Goal: Task Accomplishment & Management: Complete application form

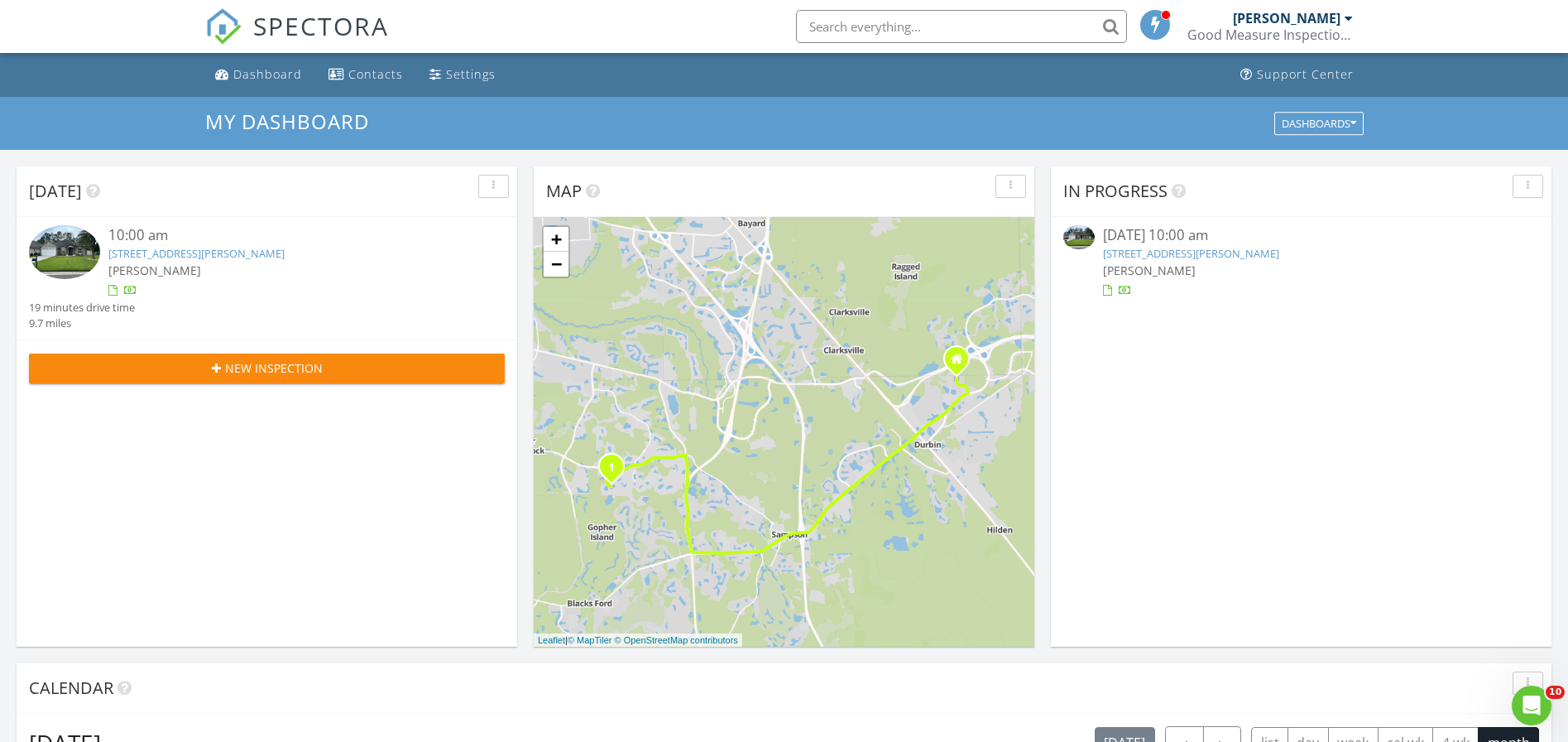
click at [1042, 23] on input "text" at bounding box center [961, 26] width 331 height 34
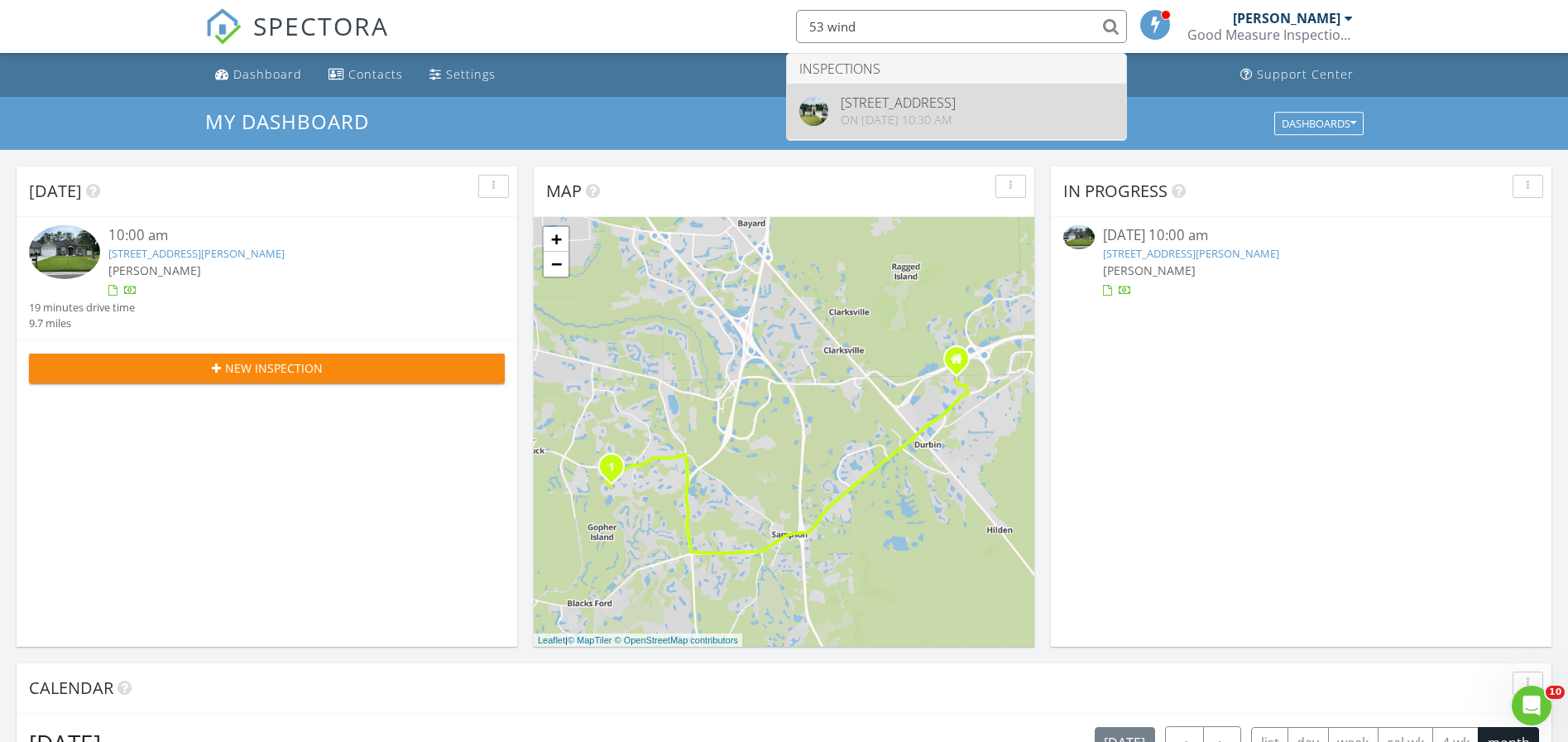
type input "53 wind"
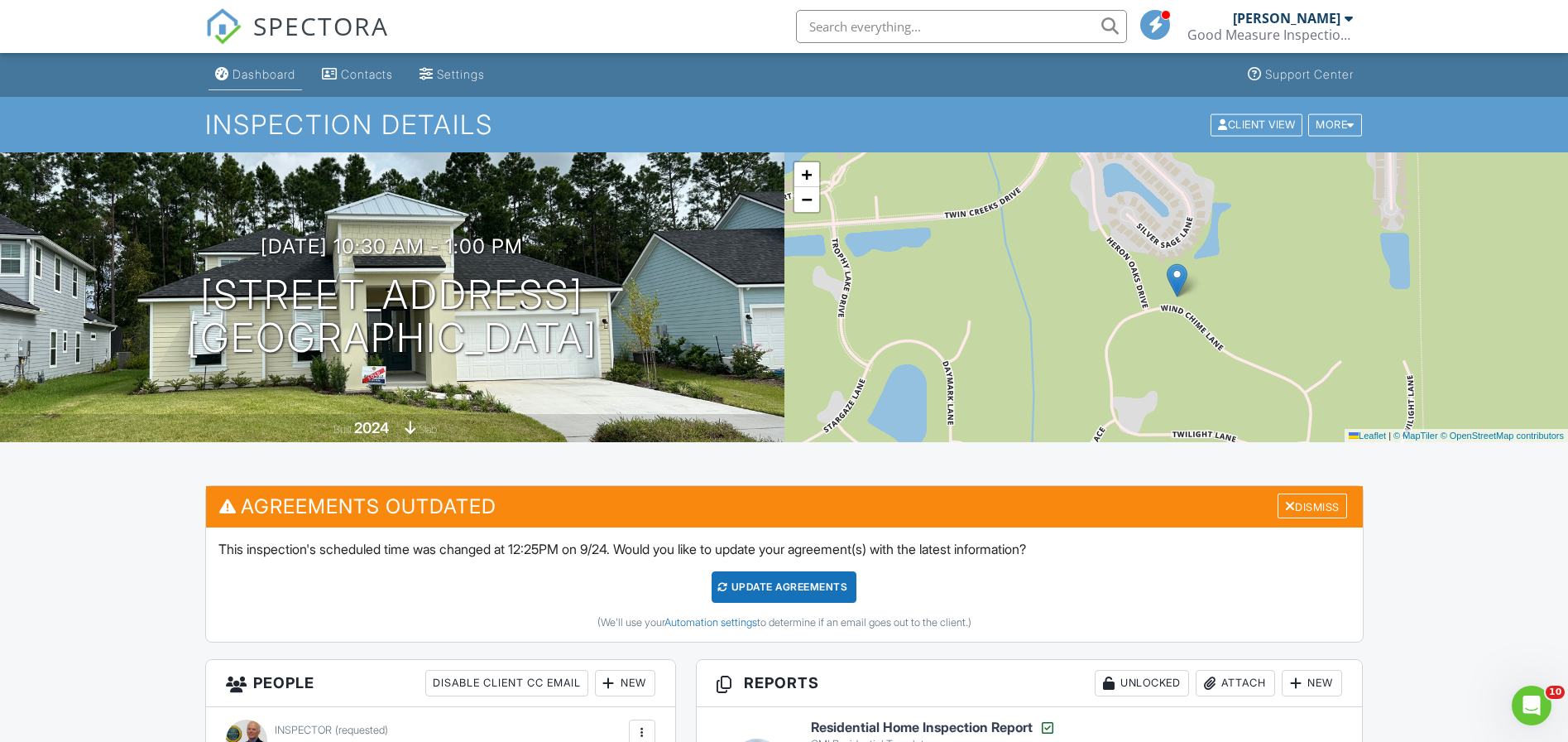
click at [262, 72] on div "Dashboard" at bounding box center [264, 74] width 63 height 14
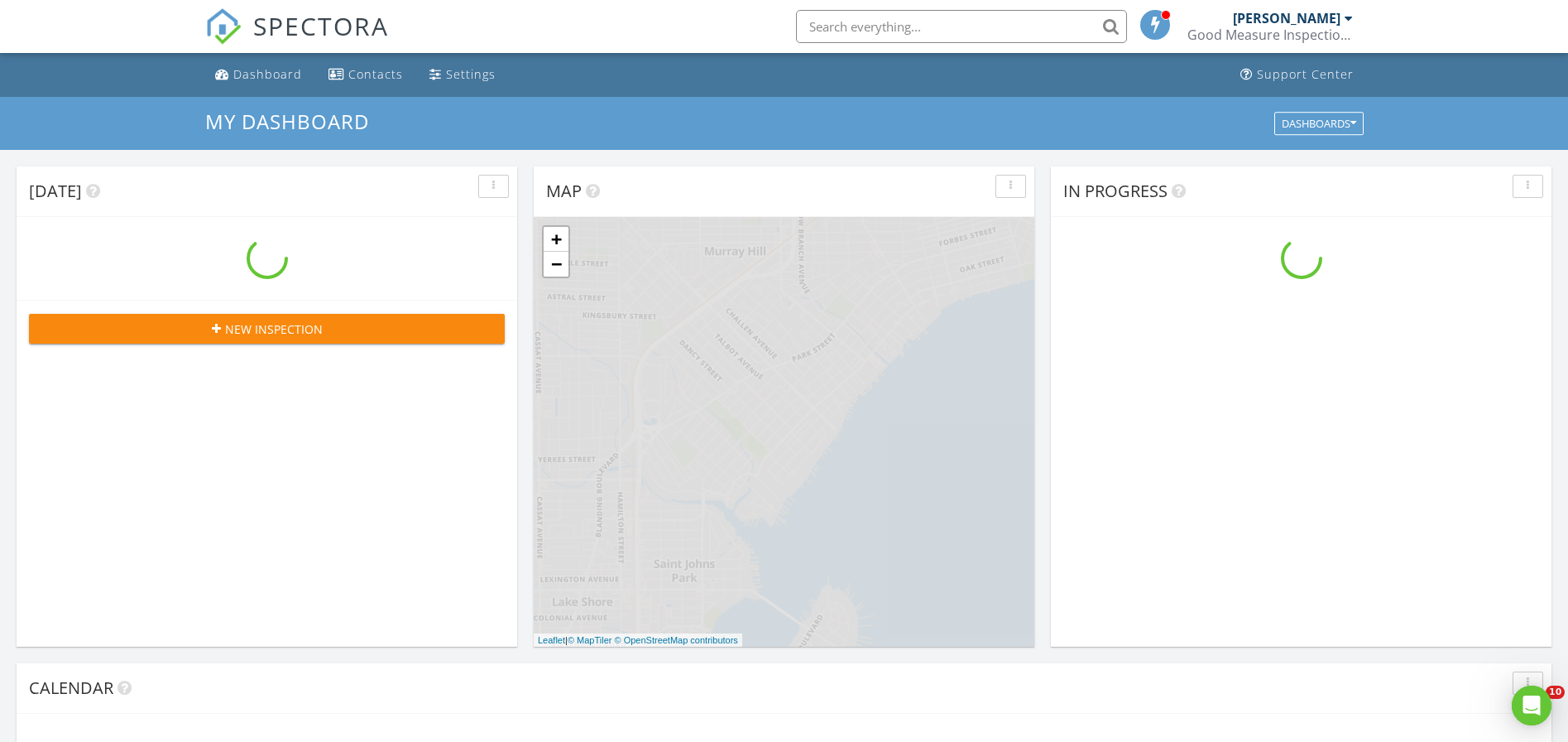
scroll to position [1508, 1569]
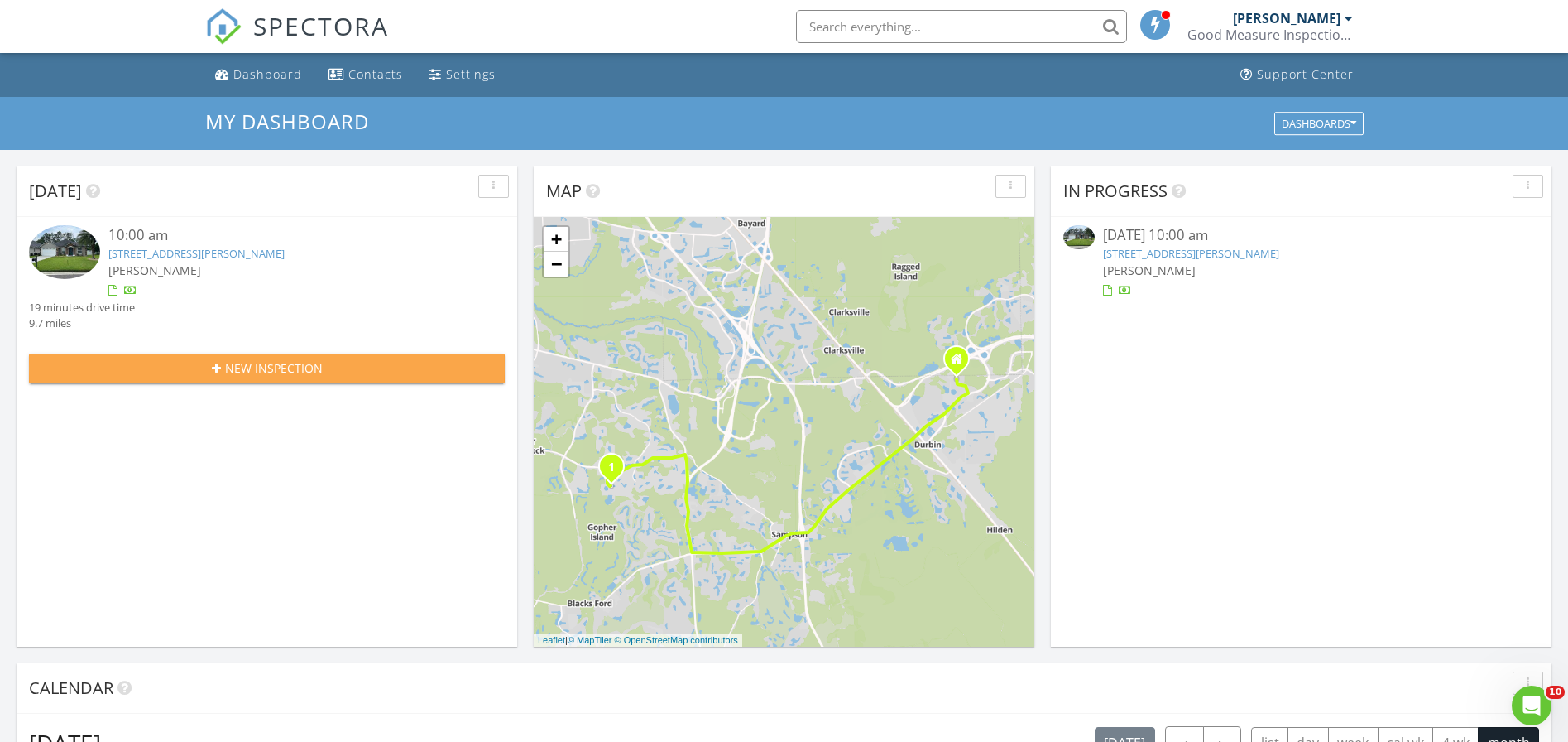
click at [258, 360] on span "New Inspection" at bounding box center [273, 368] width 98 height 18
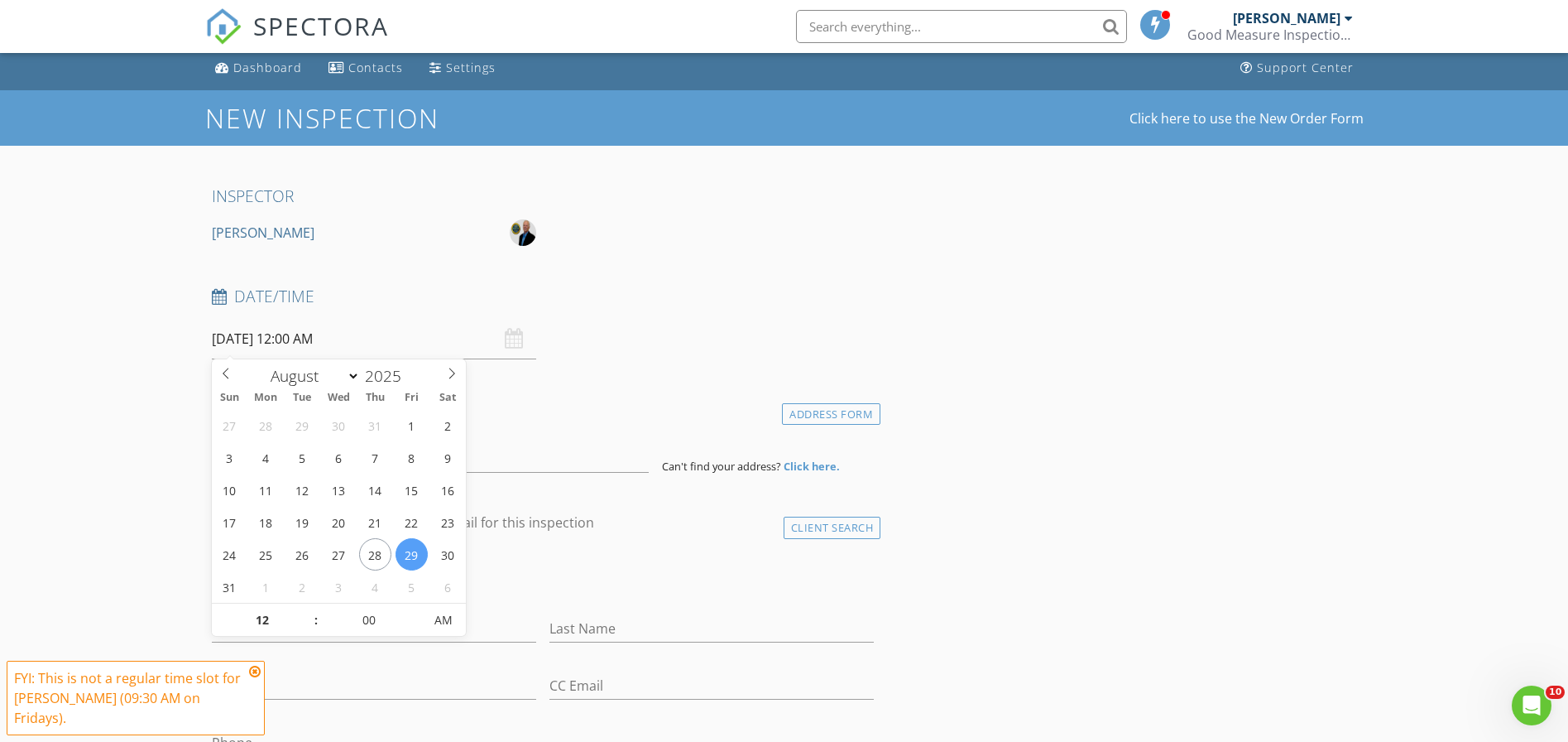
click at [284, 333] on input "08/29/2025 12:00 AM" at bounding box center [374, 339] width 325 height 41
select select "8"
click at [454, 369] on icon at bounding box center [452, 373] width 11 height 11
type input "09/08/2025 12:00 AM"
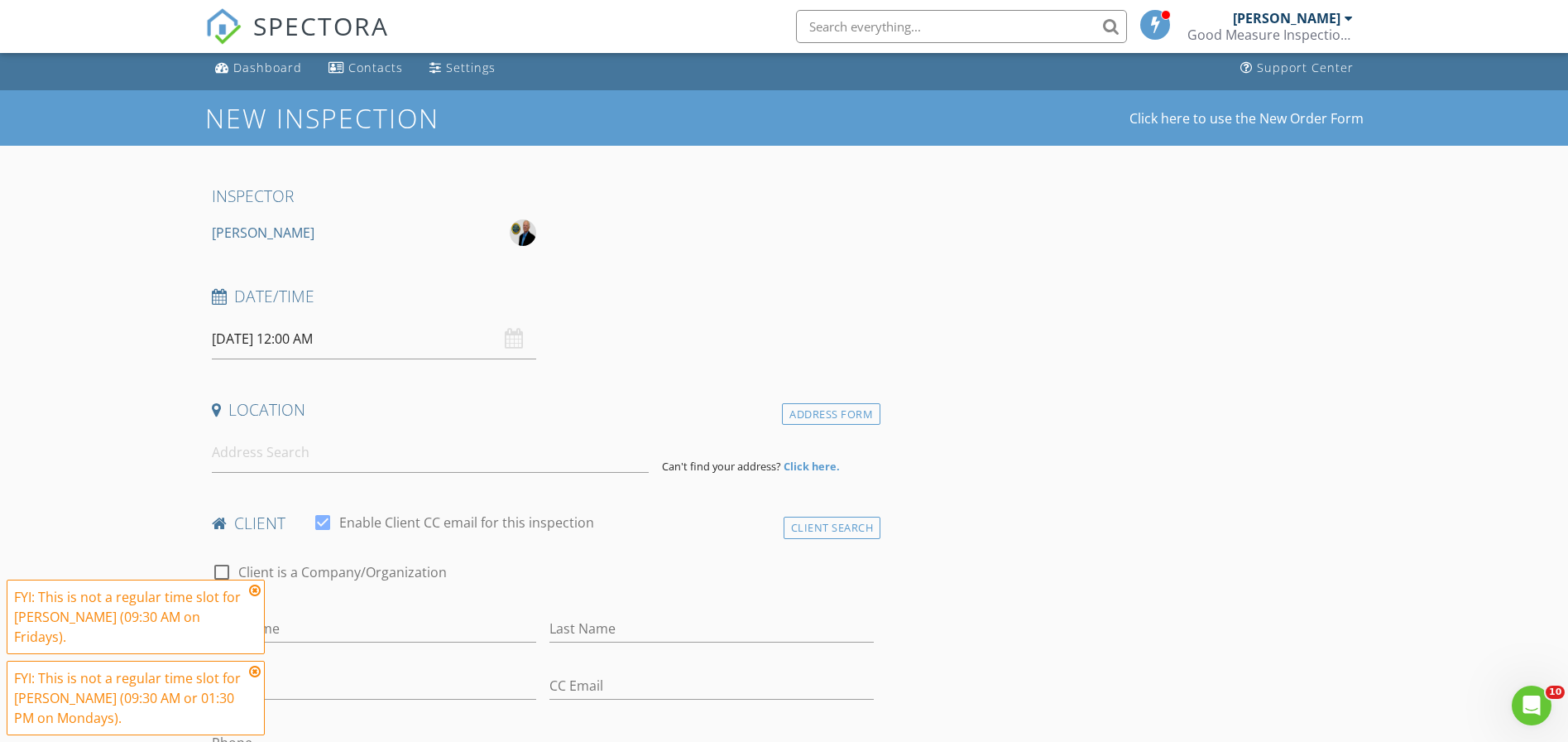
click at [256, 588] on icon at bounding box center [254, 590] width 11 height 13
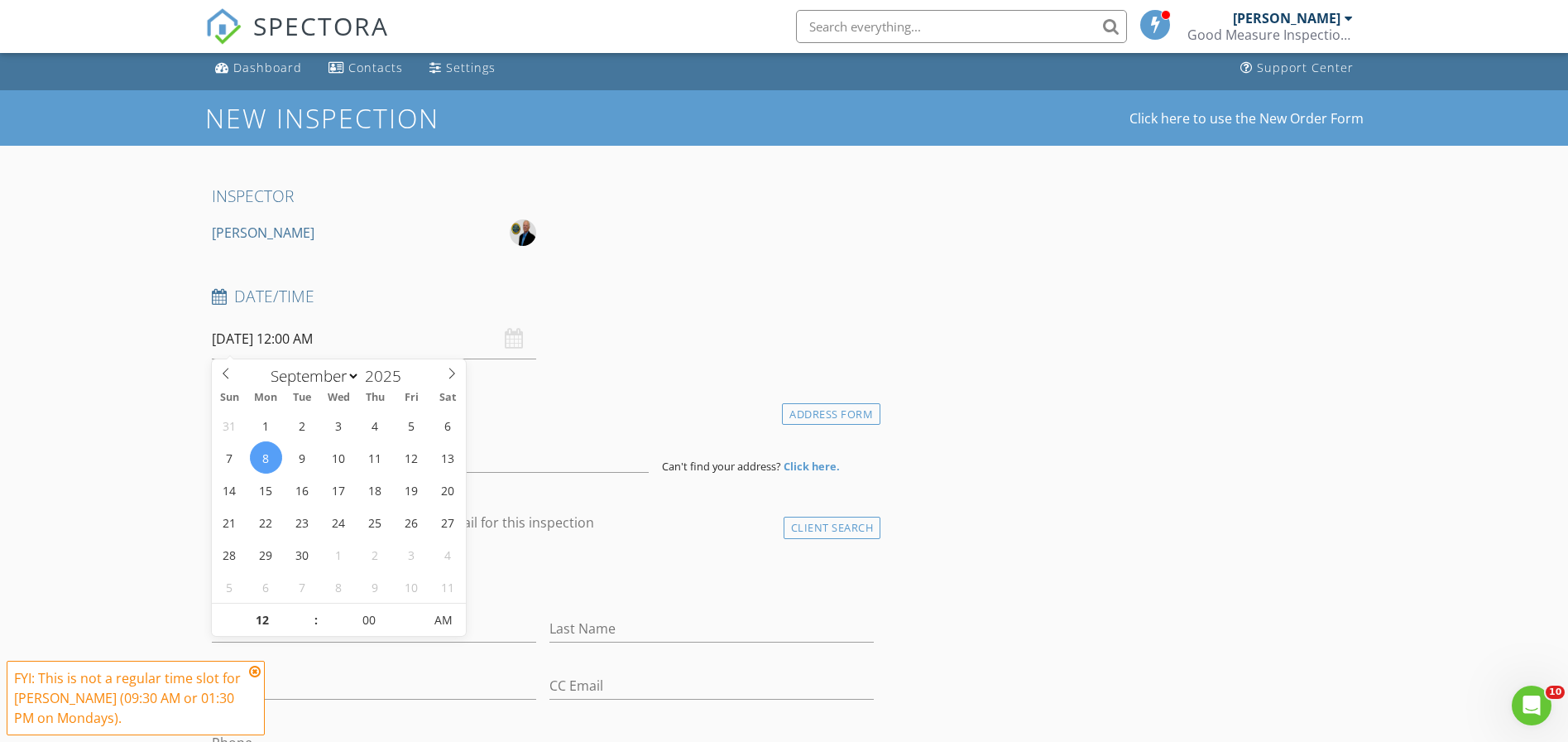
click at [264, 335] on input "09/08/2025 12:00 AM" at bounding box center [374, 339] width 325 height 41
type input "11"
type input "09/08/2025 11:00 PM"
click at [308, 627] on span at bounding box center [308, 628] width 11 height 17
type input "10"
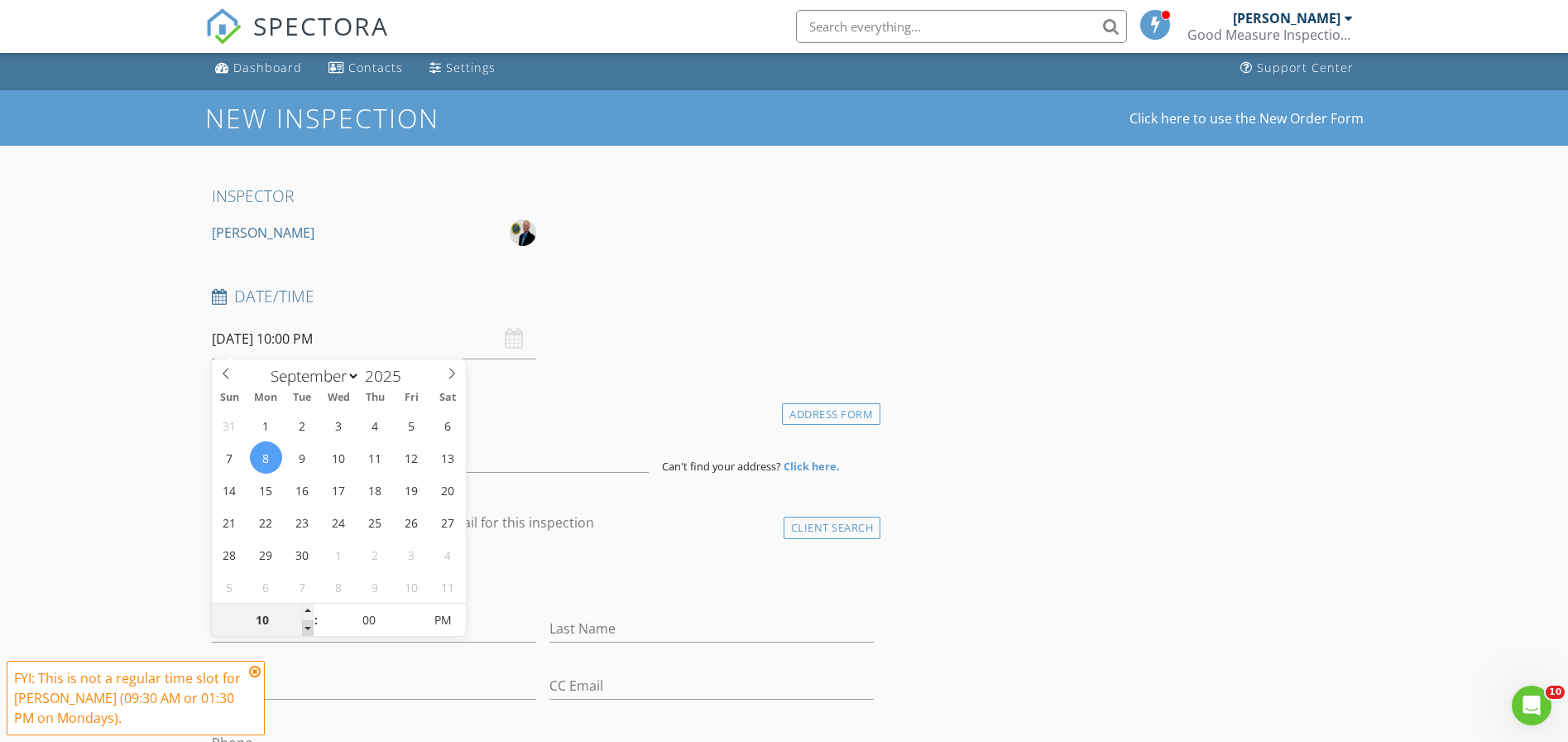
click at [308, 627] on span at bounding box center [308, 628] width 11 height 17
type input "[DATE] 10:00 AM"
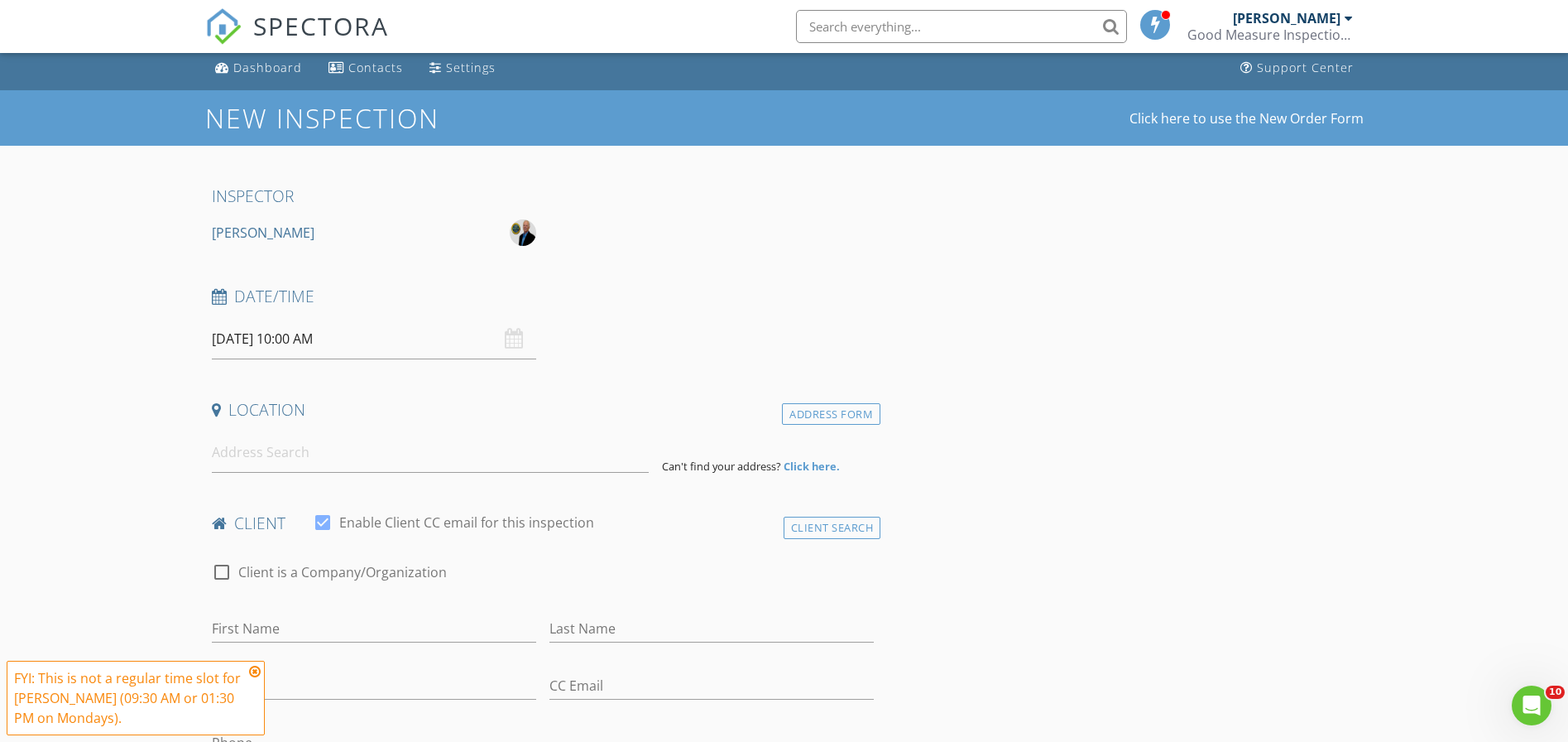
click at [613, 334] on div "Date/Time 09/08/2025 10:00 AM" at bounding box center [543, 323] width 676 height 74
click at [266, 449] on input at bounding box center [430, 453] width 437 height 41
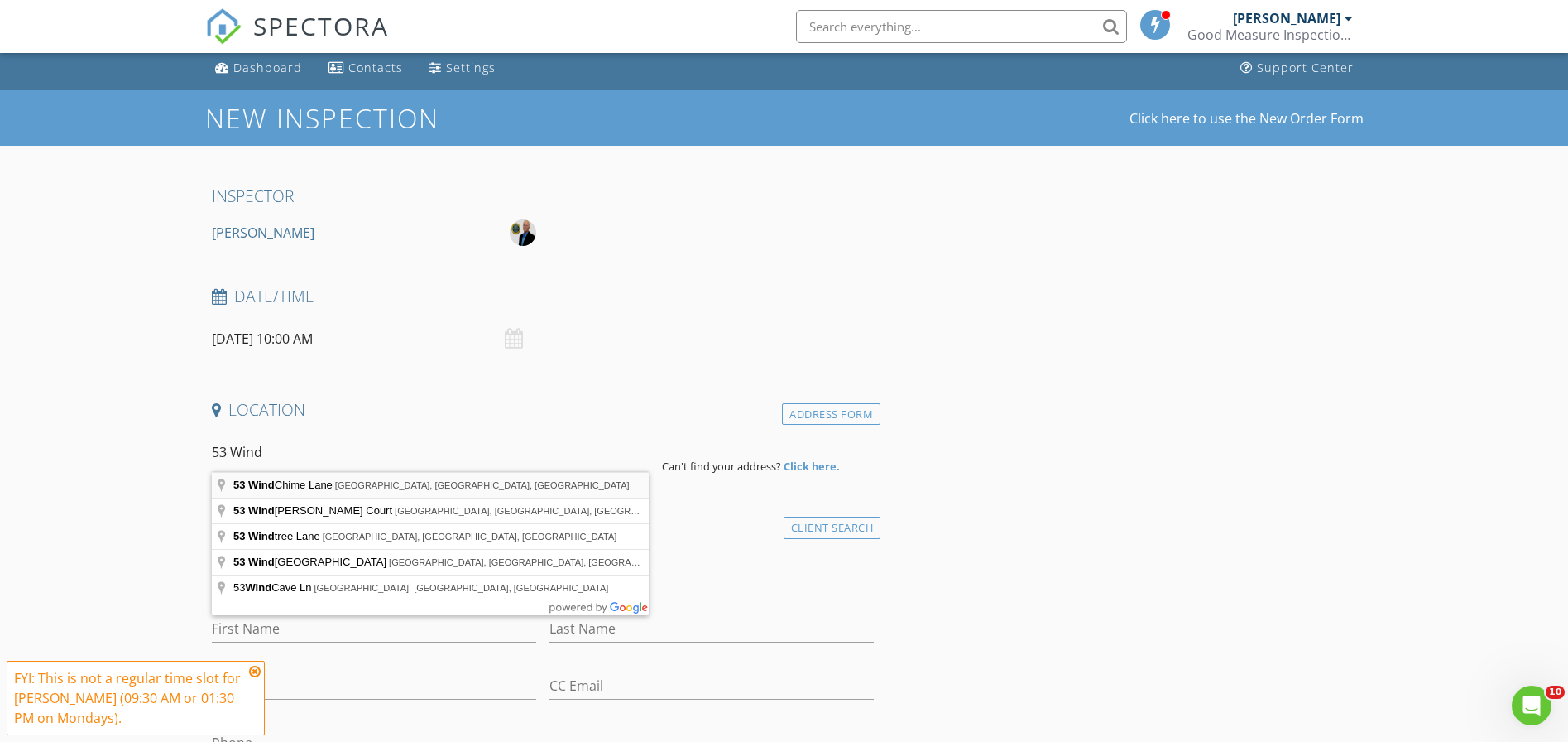
type input "53 Wind Chime Lane, St. Augustine, FL, USA"
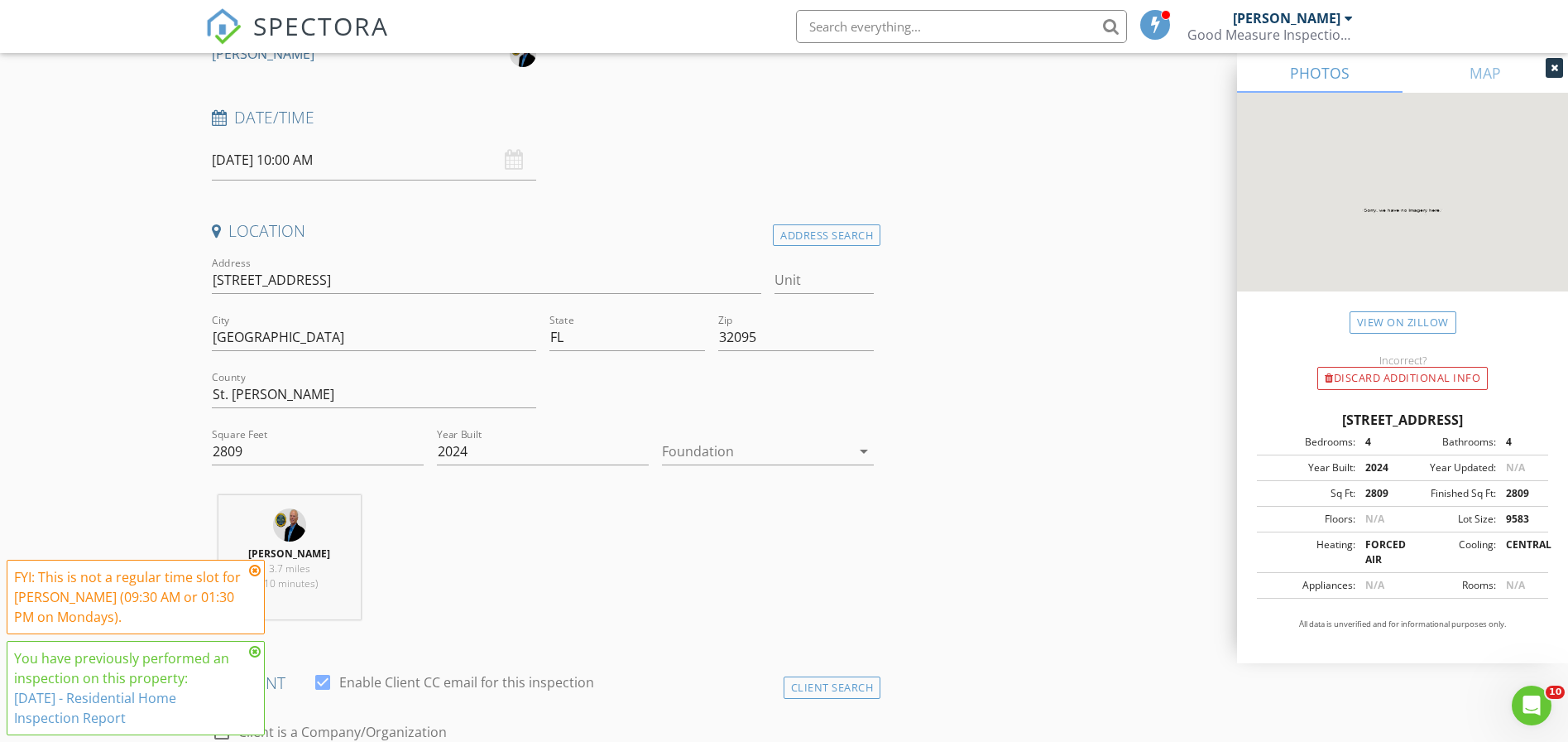
scroll to position [188, 0]
click at [682, 442] on div at bounding box center [757, 449] width 189 height 26
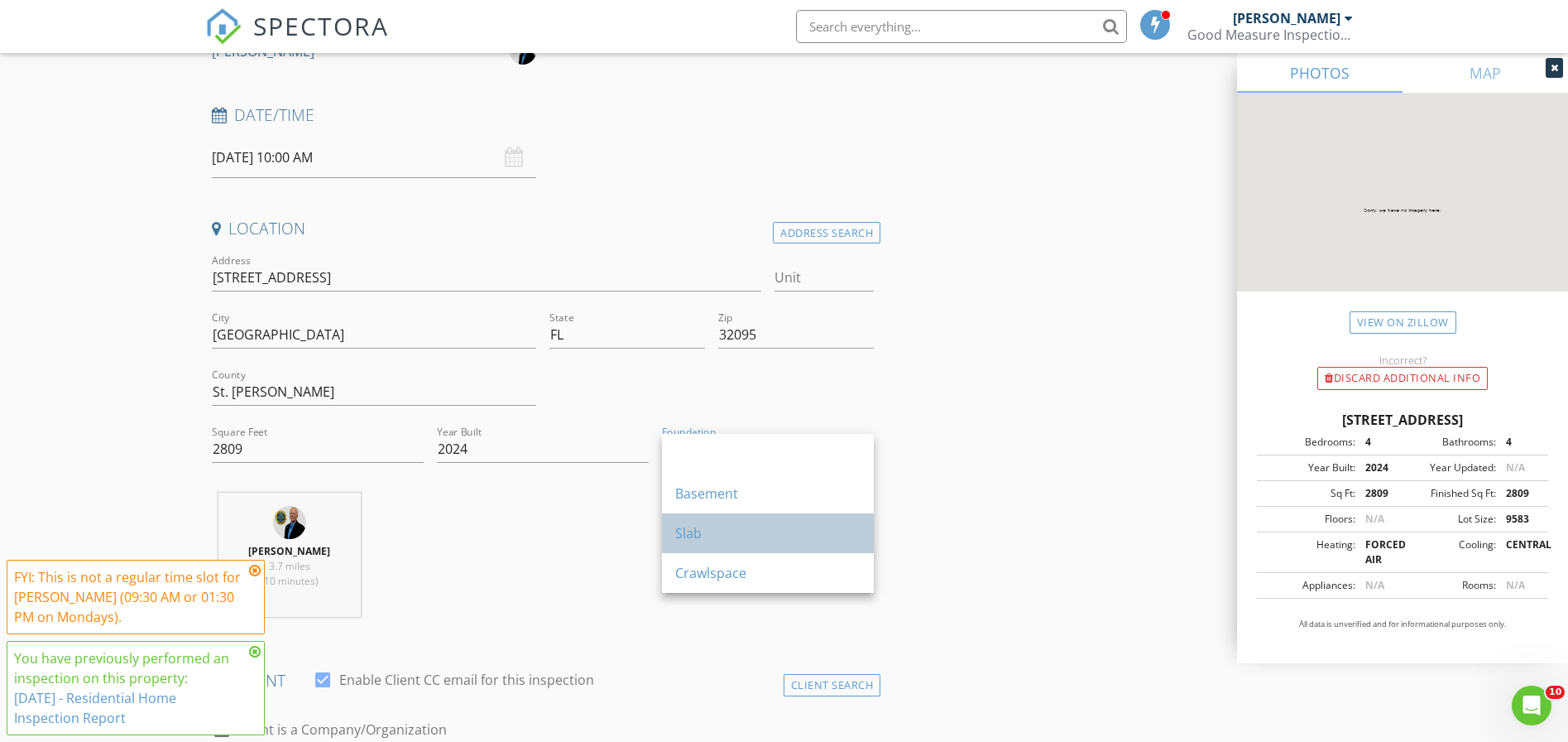
click at [689, 528] on div "Slab" at bounding box center [768, 533] width 185 height 20
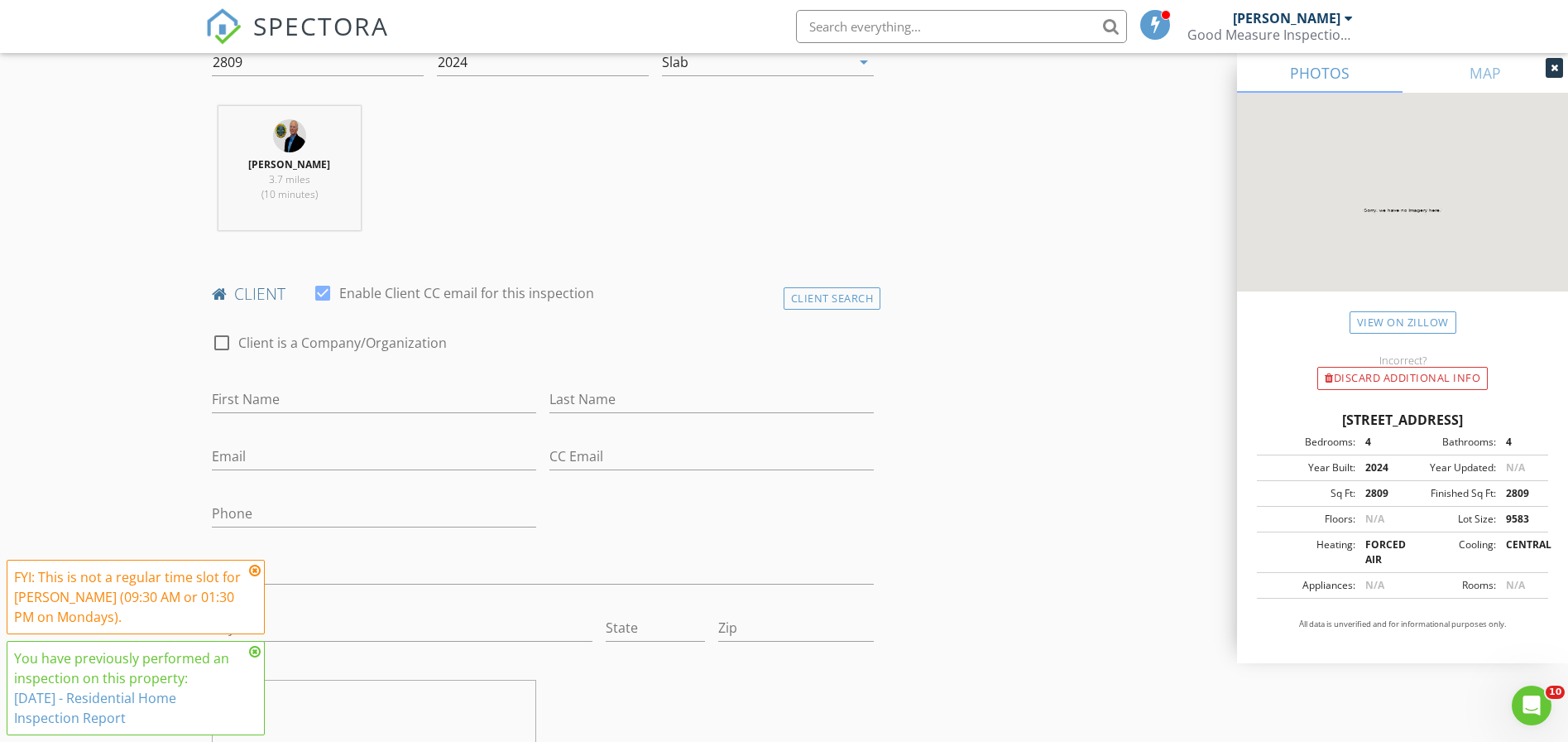
scroll to position [575, 0]
type input "[PERSON_NAME]"
type input "Khan"
type input "[EMAIL_ADDRESS][DOMAIN_NAME]"
type input "[PHONE_NUMBER]"
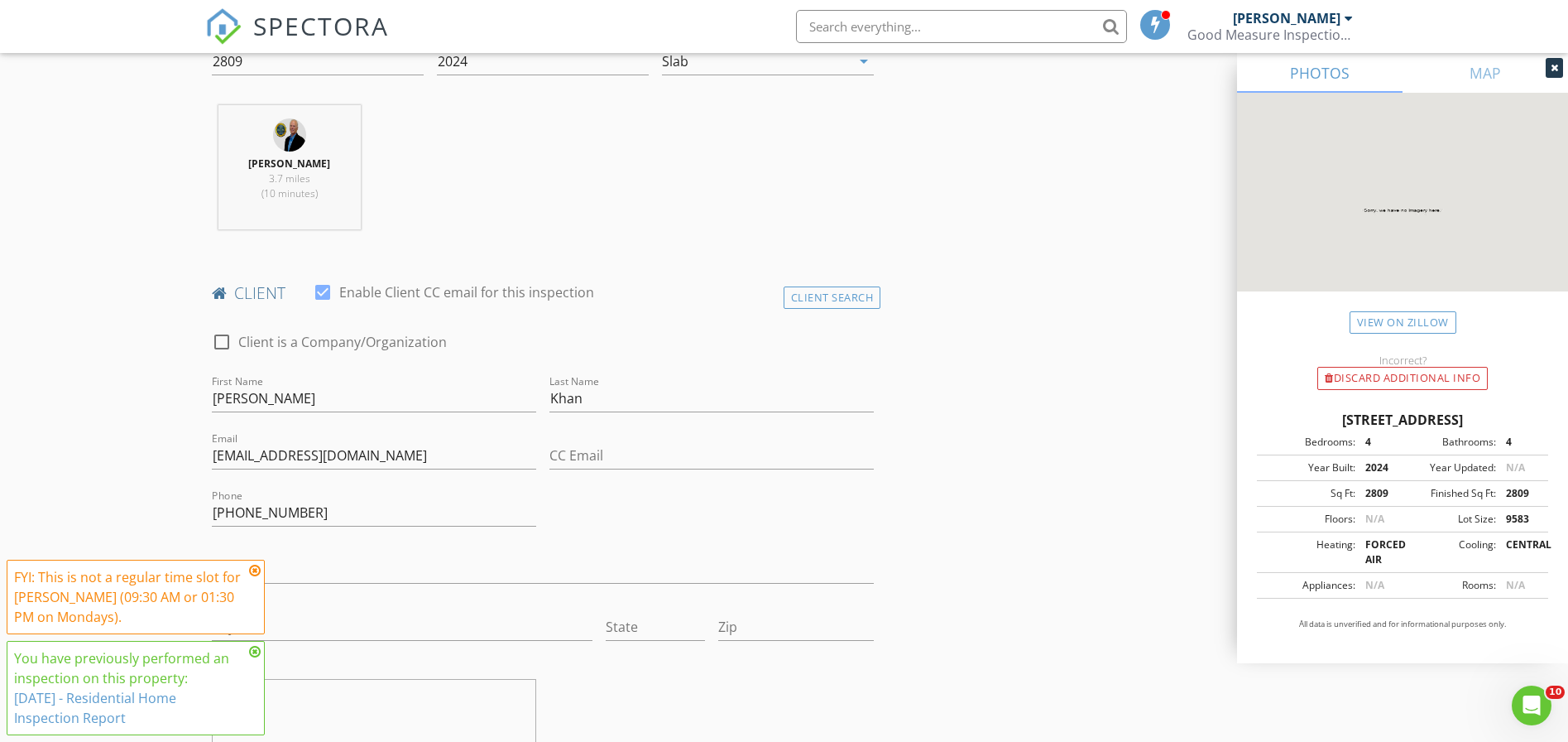
click at [251, 567] on icon at bounding box center [254, 570] width 11 height 13
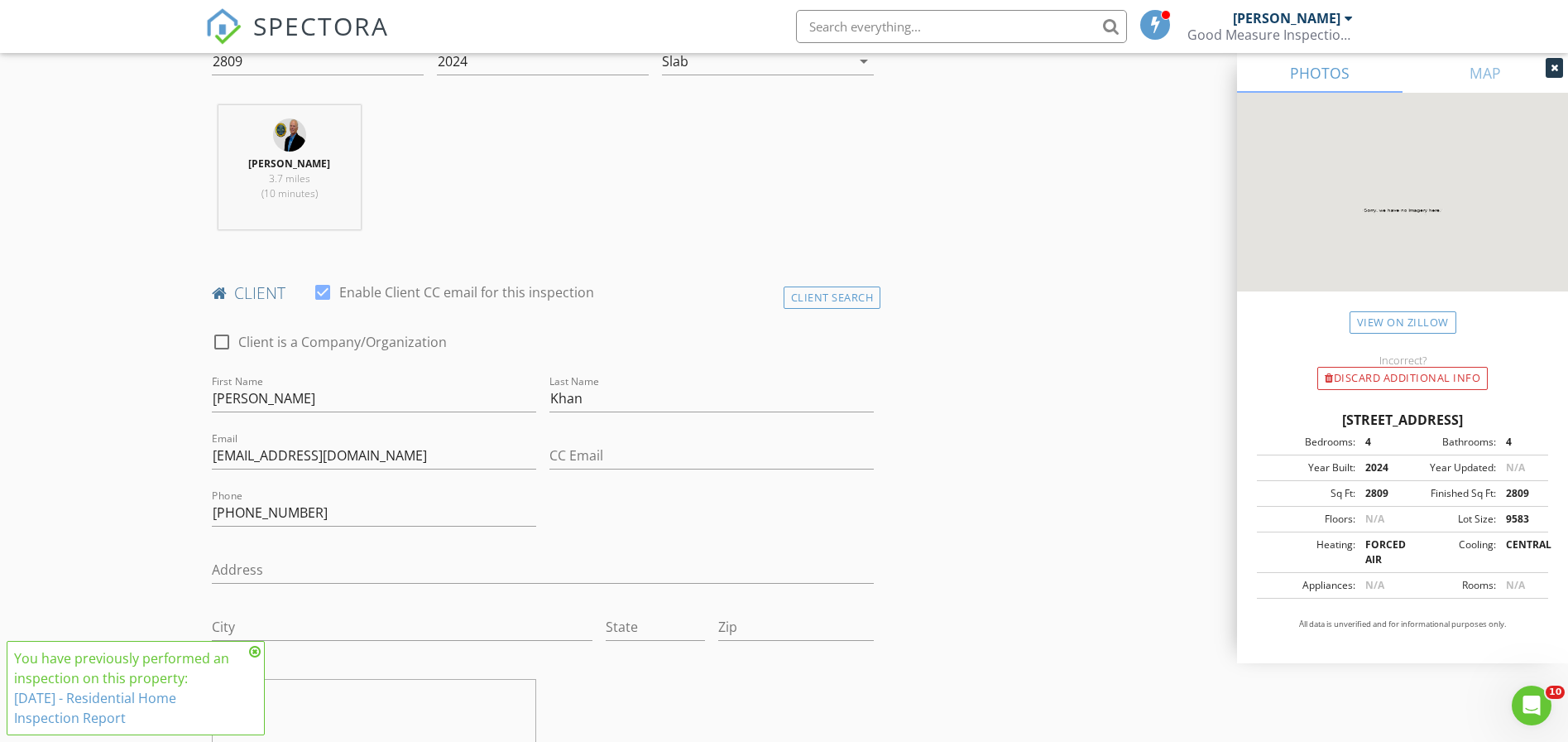
click at [256, 649] on icon at bounding box center [254, 651] width 11 height 13
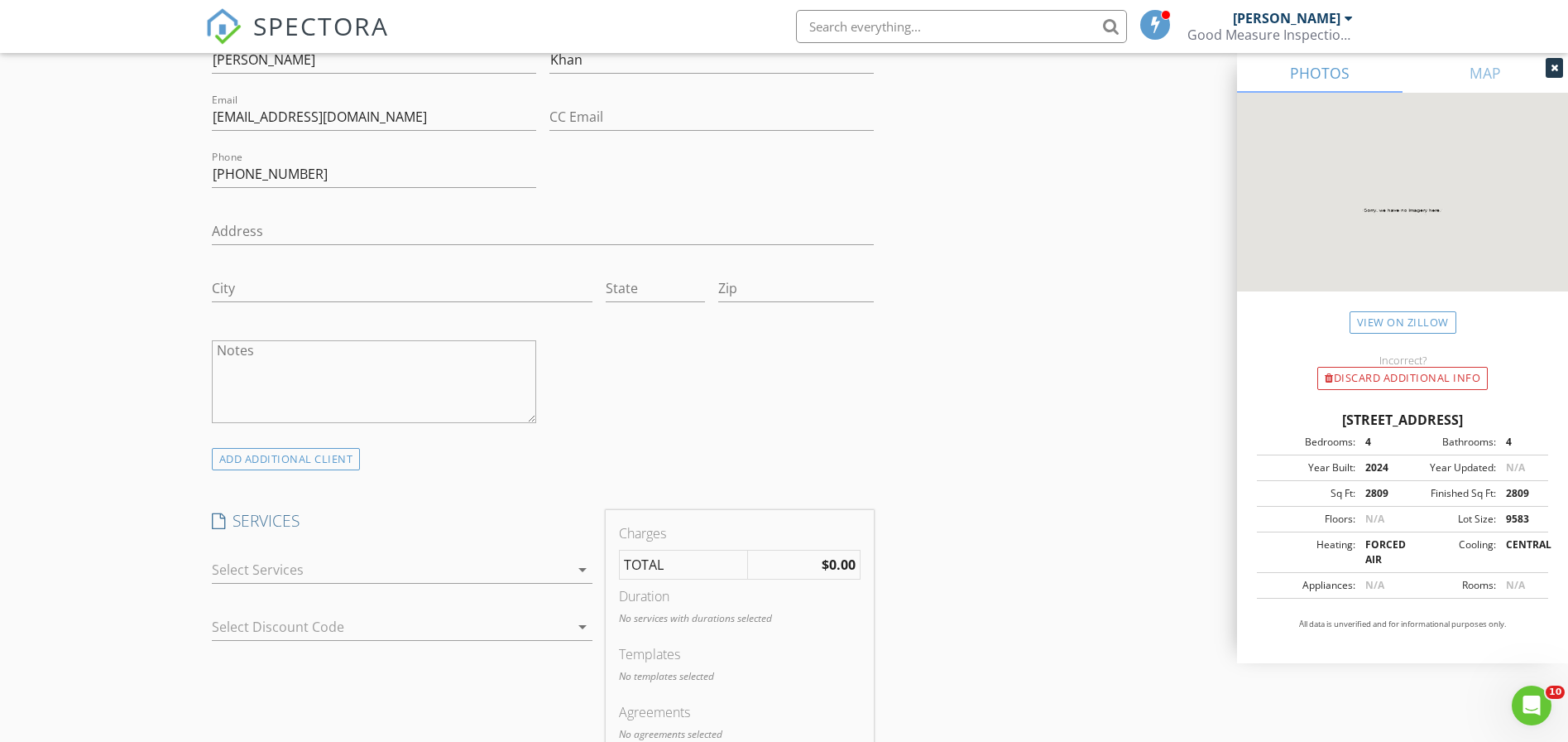
scroll to position [916, 0]
click at [325, 558] on div at bounding box center [390, 568] width 357 height 26
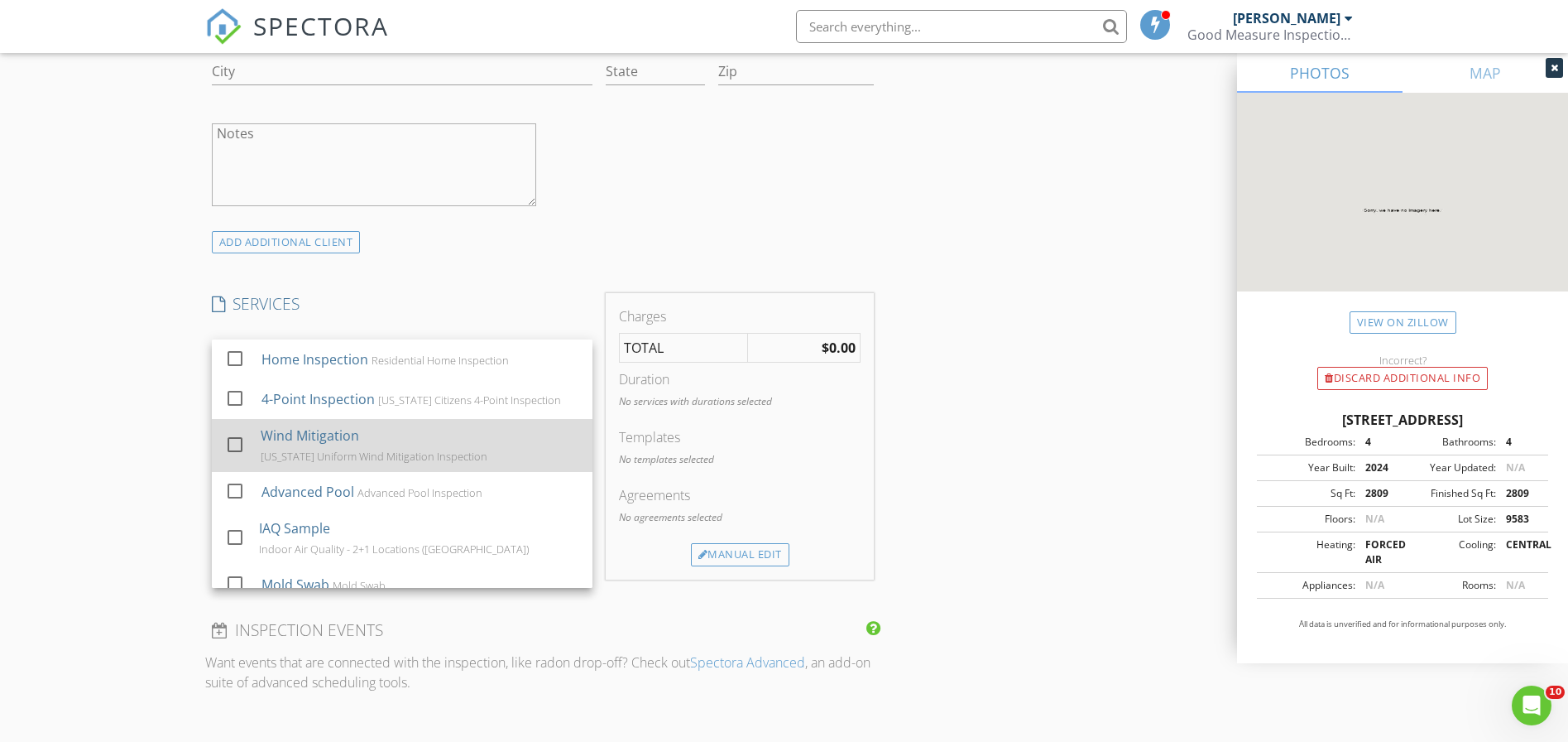
scroll to position [0, 0]
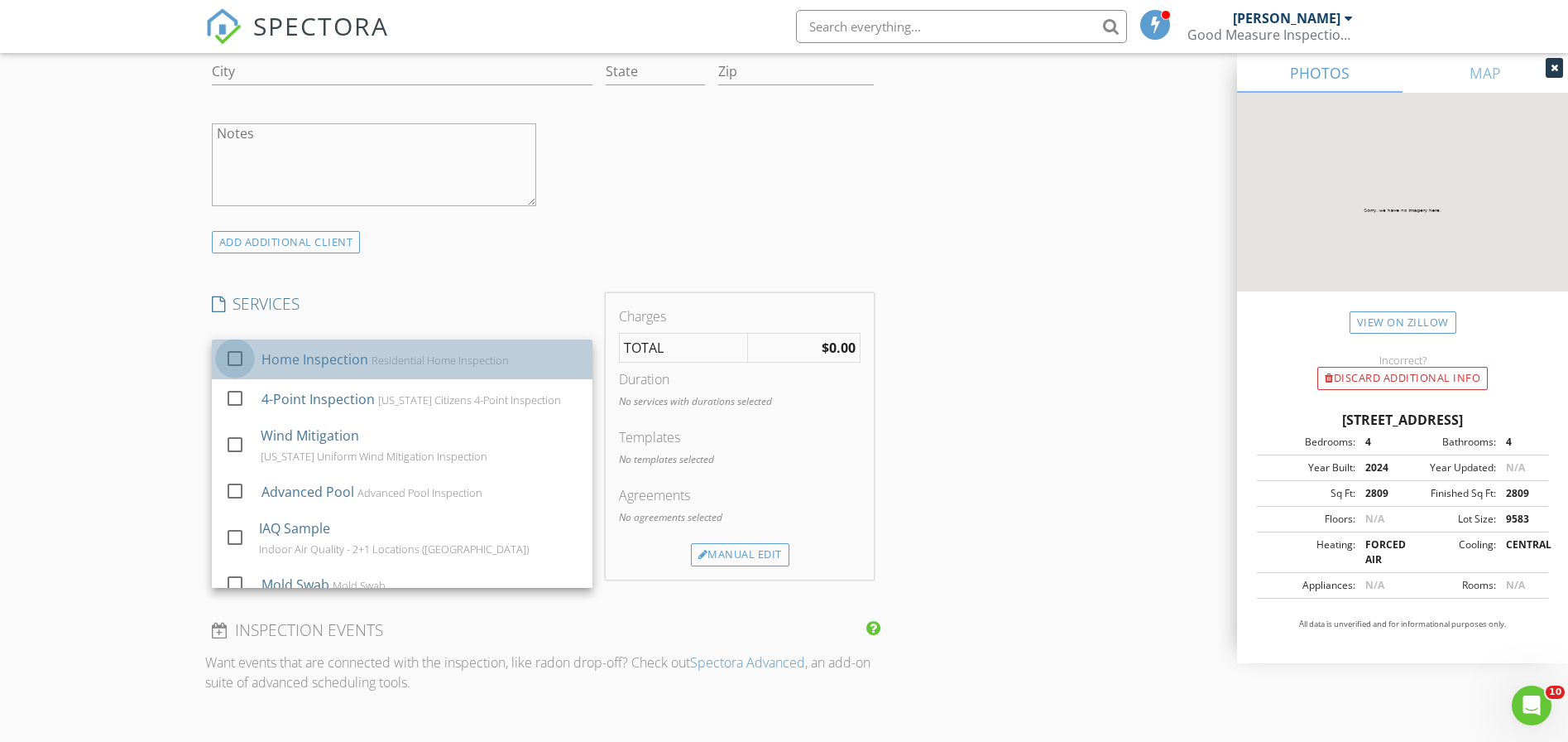
click at [235, 353] on div at bounding box center [235, 358] width 28 height 28
checkbox input "false"
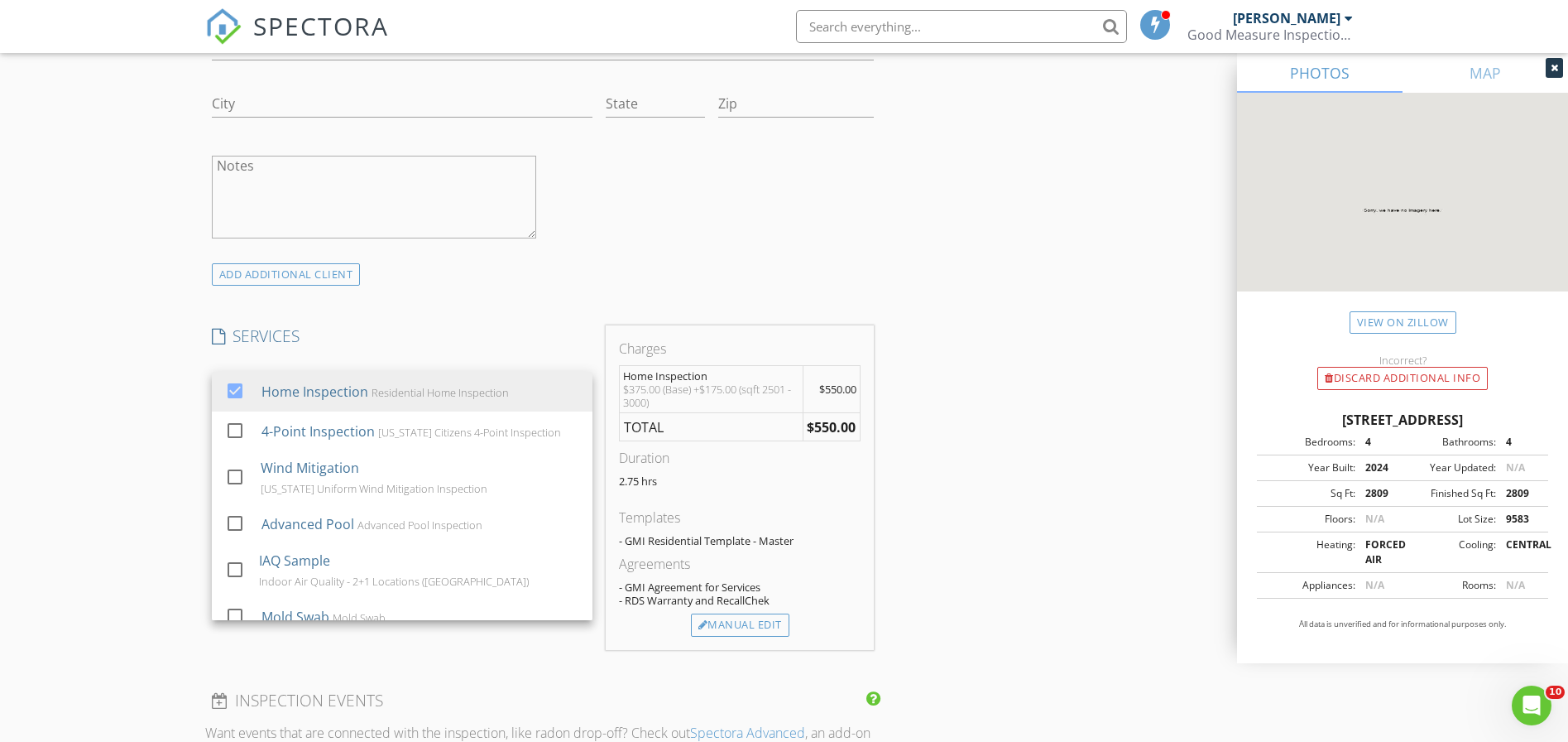
scroll to position [1097, 0]
click at [977, 332] on div "INSPECTOR Austin Barbour Date/Time 09/08/2025 10:00 AM Location Address Search …" at bounding box center [785, 571] width 1159 height 2950
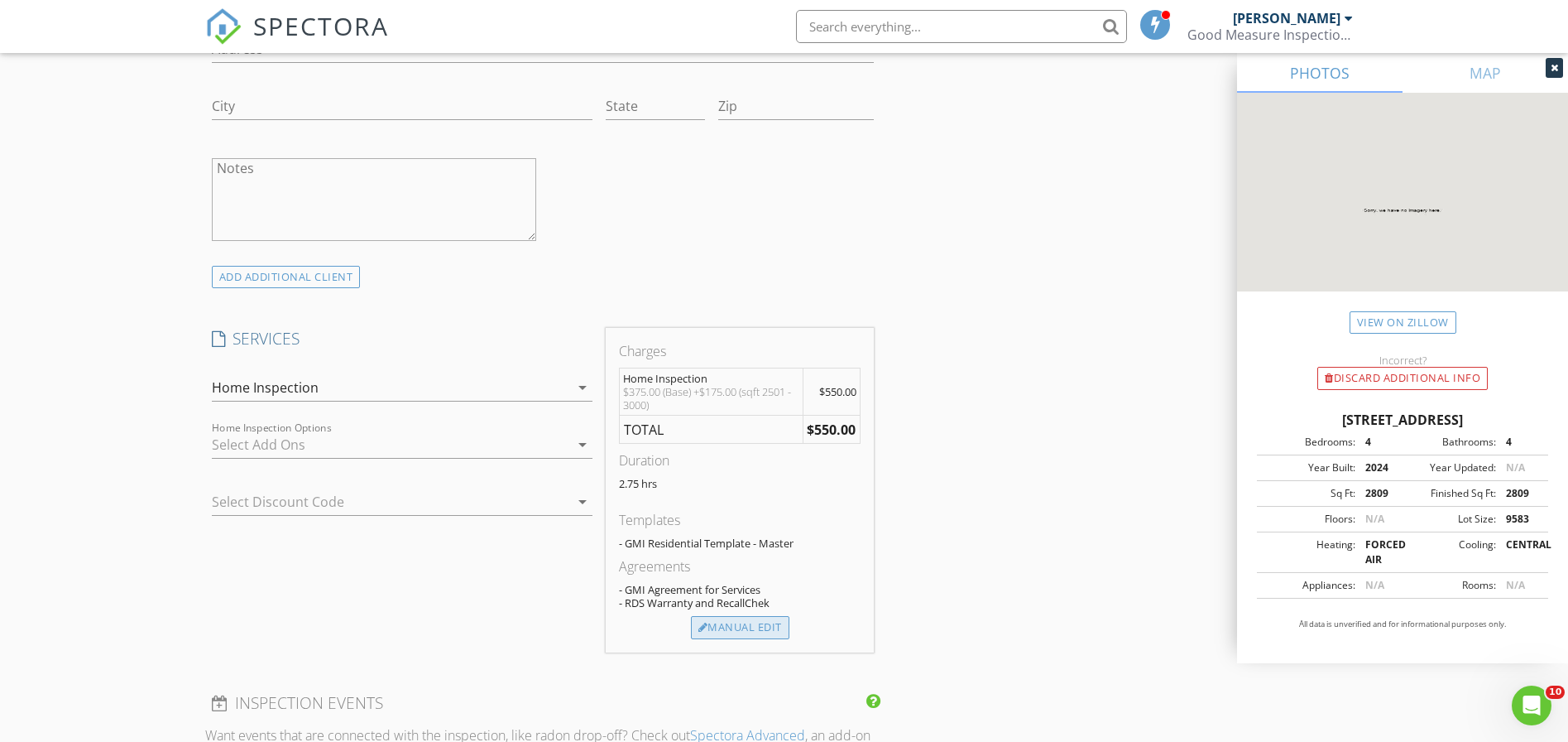
click at [736, 623] on div "Manual Edit" at bounding box center [741, 627] width 99 height 23
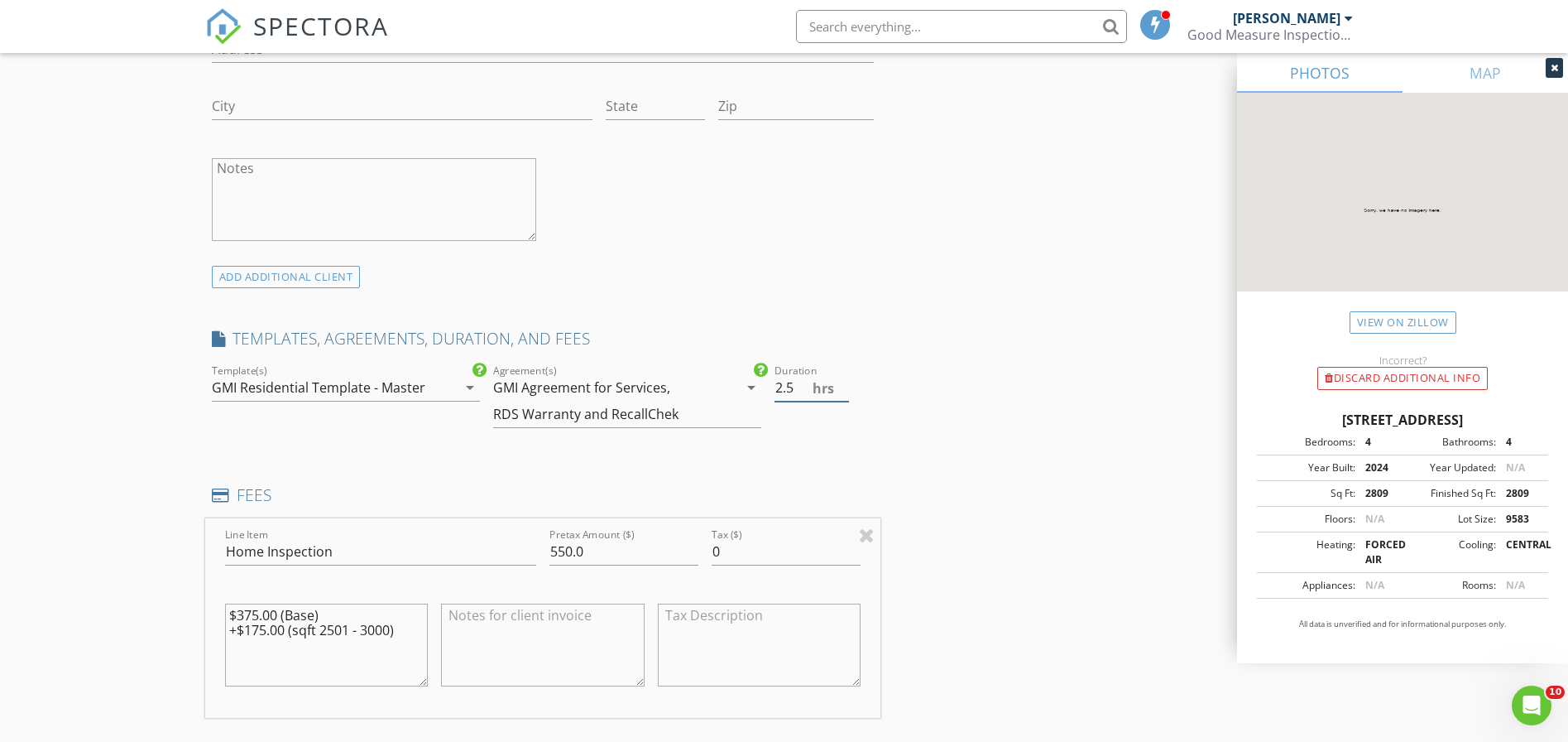
click at [842, 390] on input "2.5" at bounding box center [811, 387] width 74 height 27
click at [842, 390] on input "2" at bounding box center [811, 387] width 74 height 27
type input "2.5"
click at [843, 384] on input "2.5" at bounding box center [811, 387] width 74 height 27
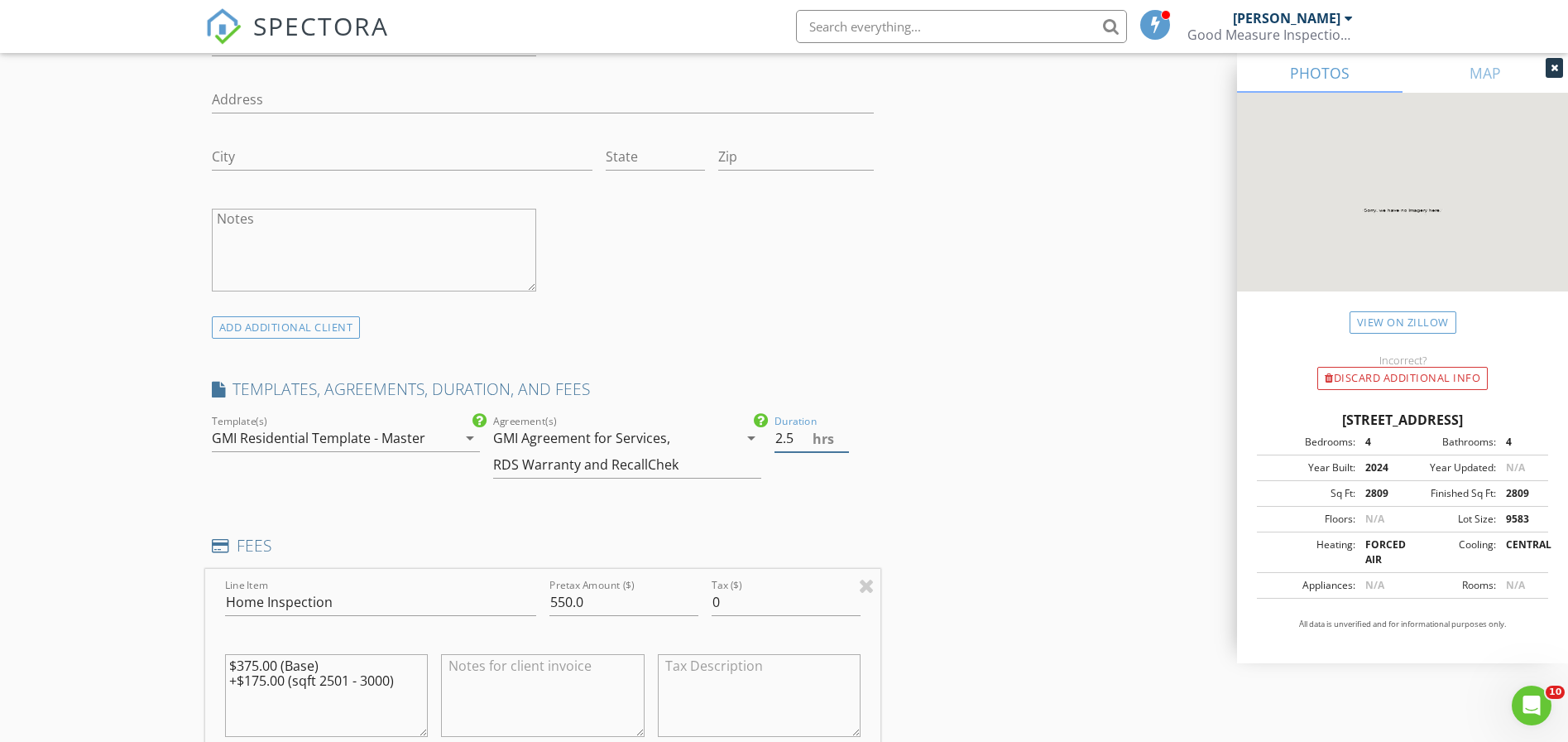
scroll to position [981, 0]
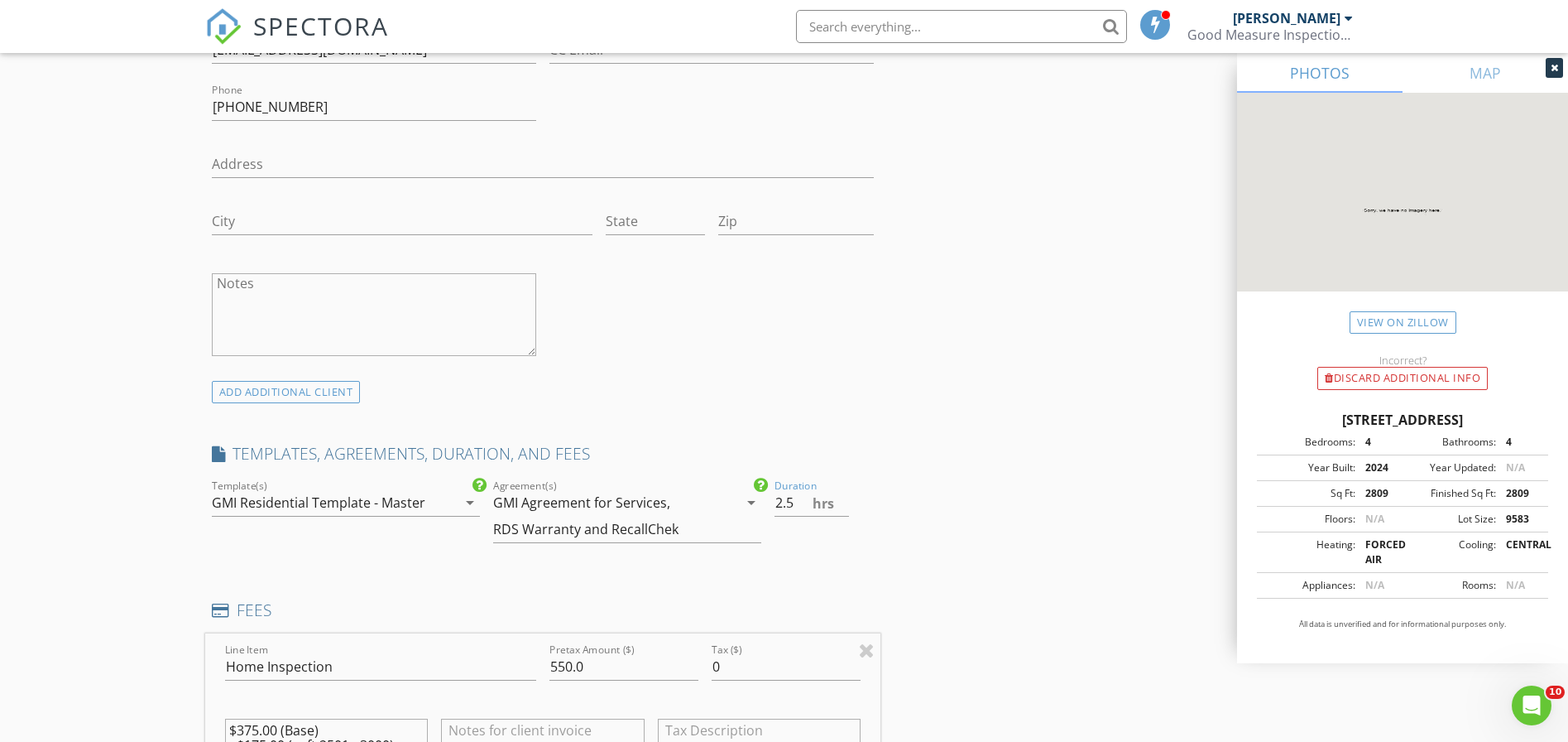
click at [751, 494] on icon "arrow_drop_down" at bounding box center [751, 502] width 20 height 20
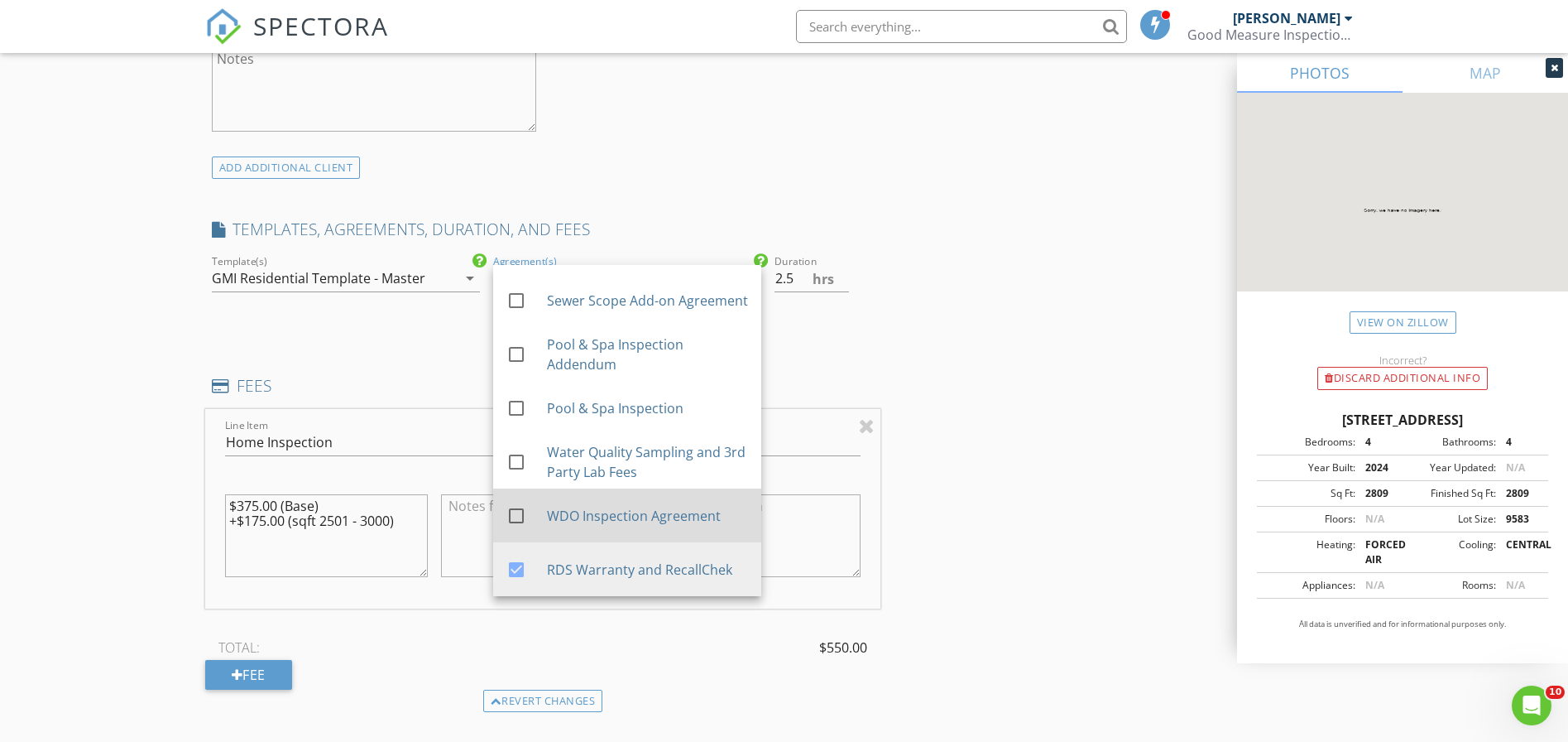
scroll to position [315, 0]
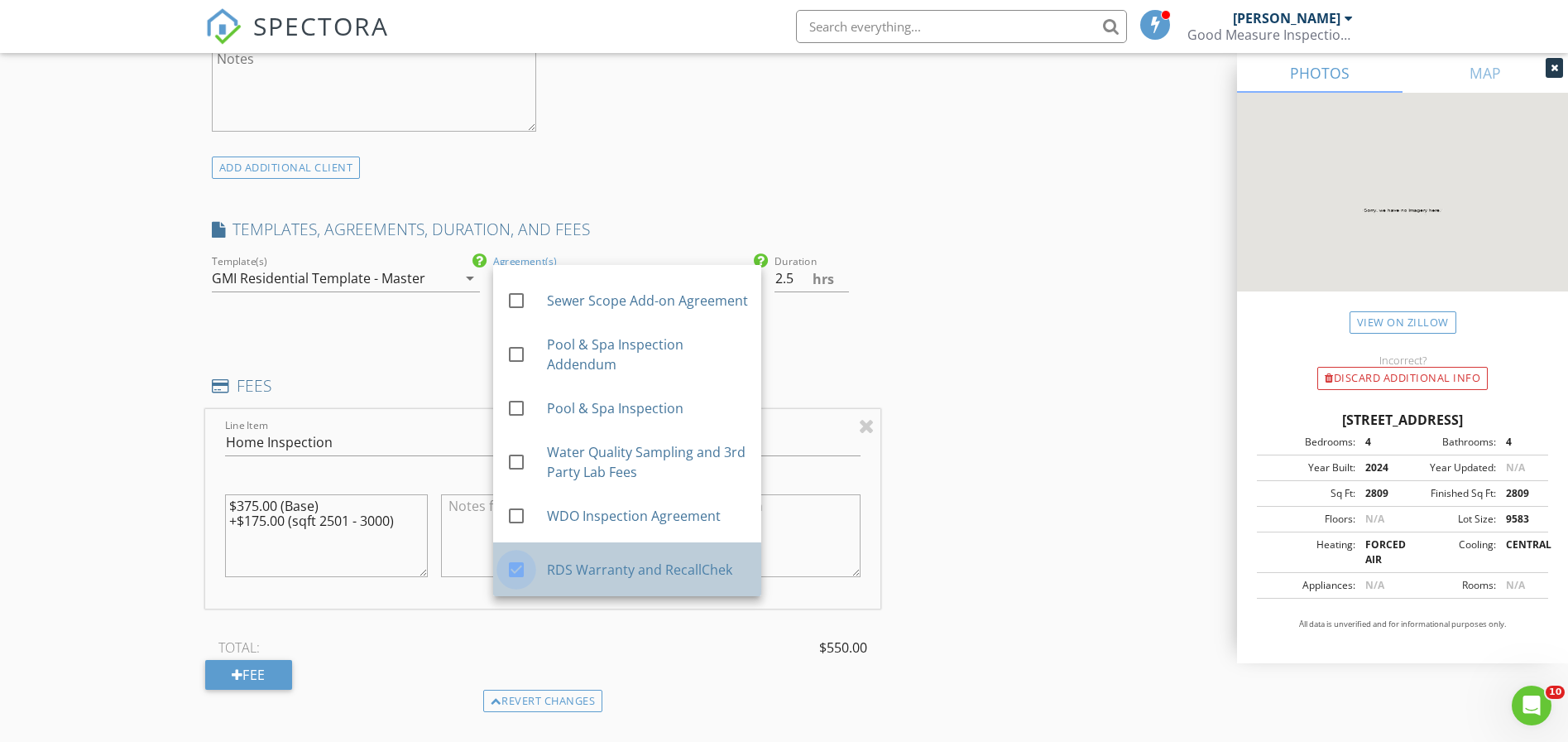
click at [519, 564] on div at bounding box center [517, 570] width 28 height 28
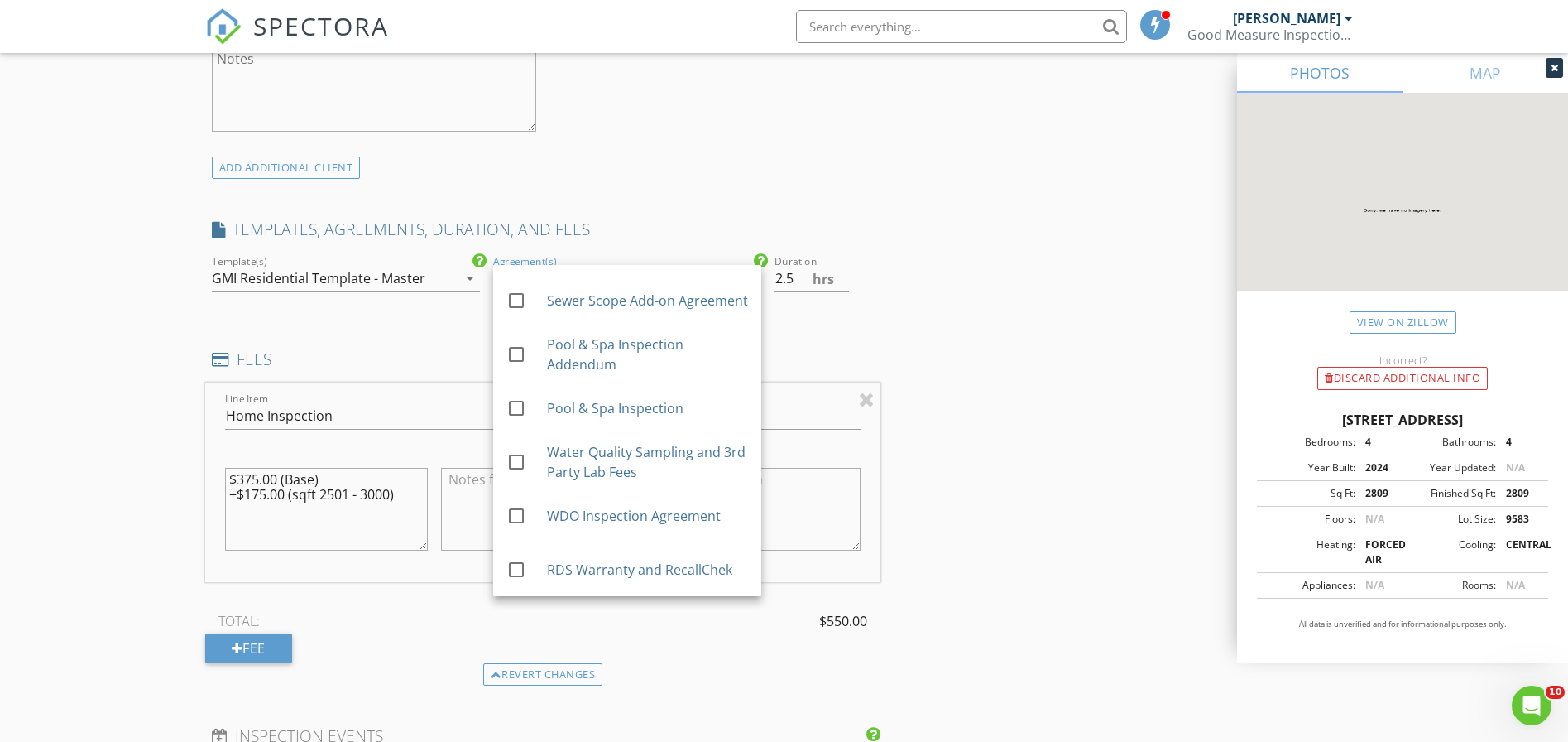
click at [1037, 368] on div "INSPECTOR Austin Barbour Date/Time 09/08/2025 10:00 AM Location Address Search …" at bounding box center [785, 532] width 1159 height 3092
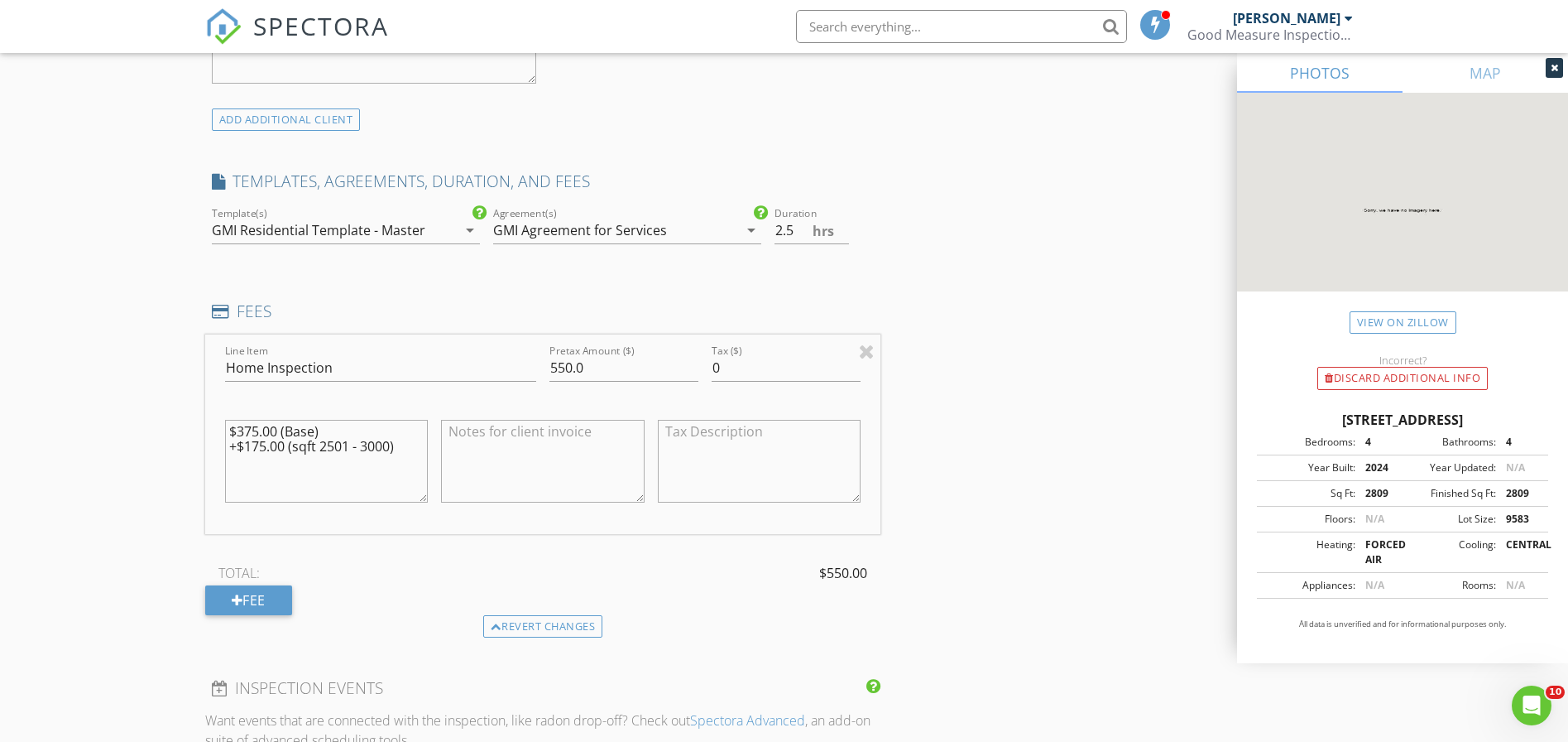
scroll to position [1258, 0]
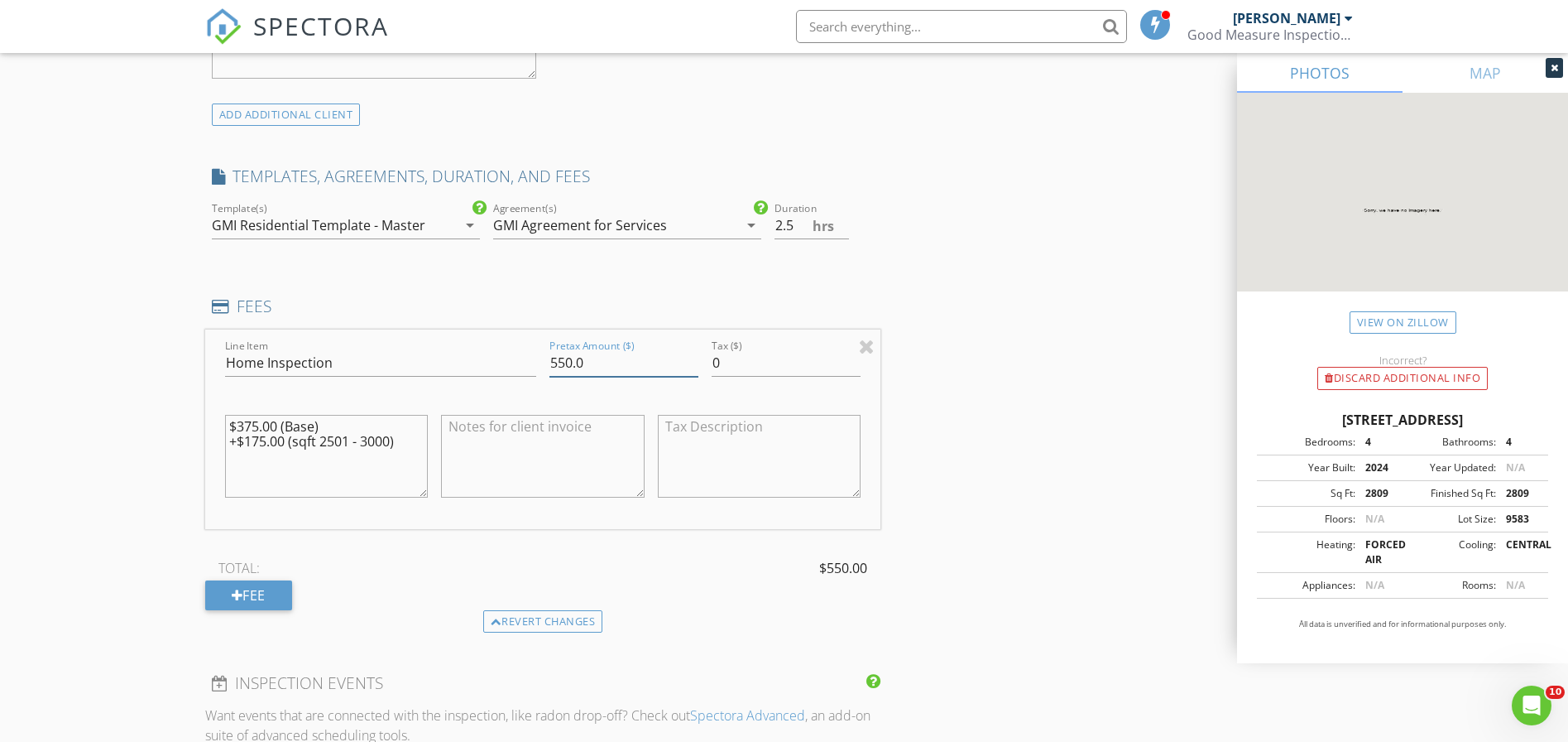
click at [609, 356] on input "550.0" at bounding box center [623, 363] width 149 height 27
type input "5"
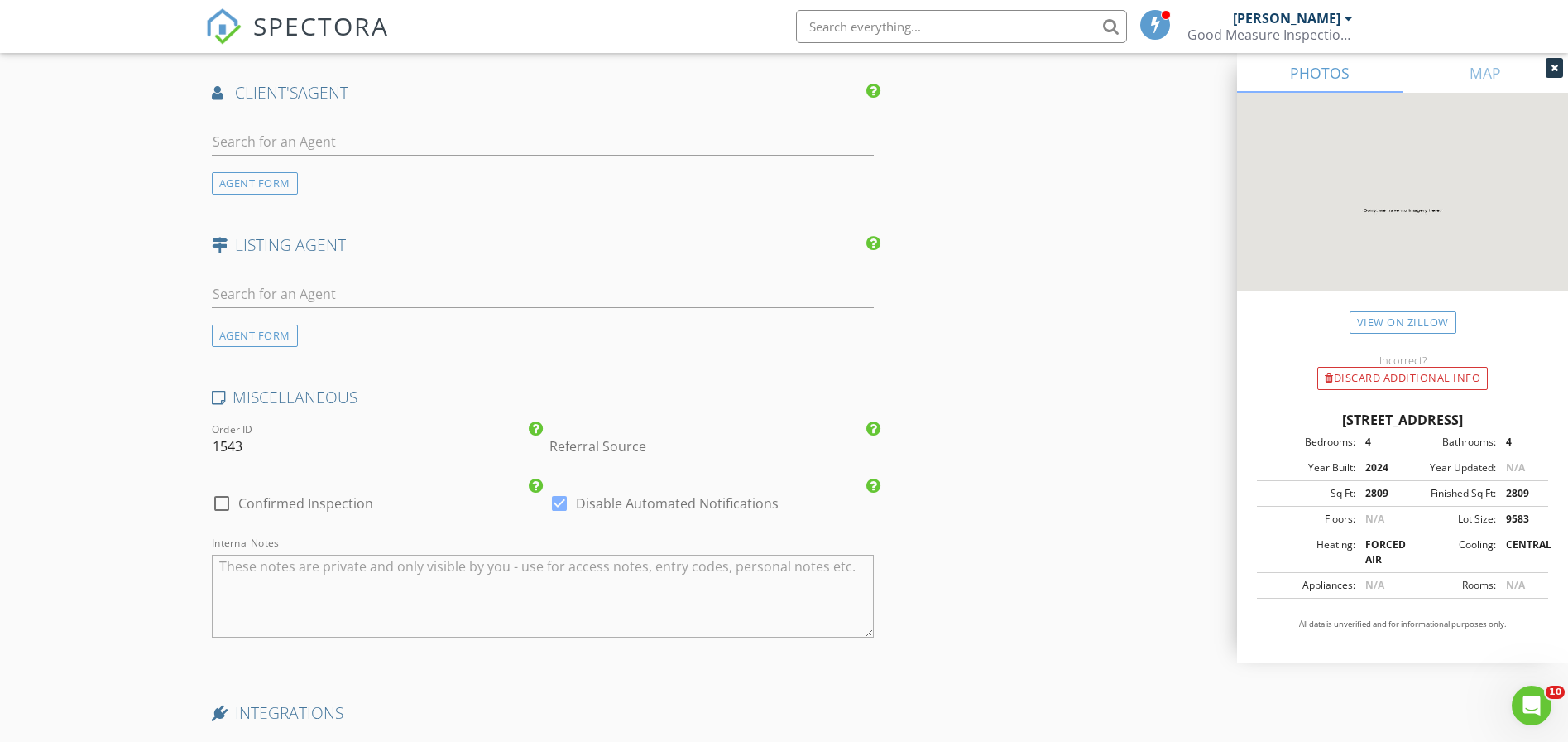
scroll to position [2192, 0]
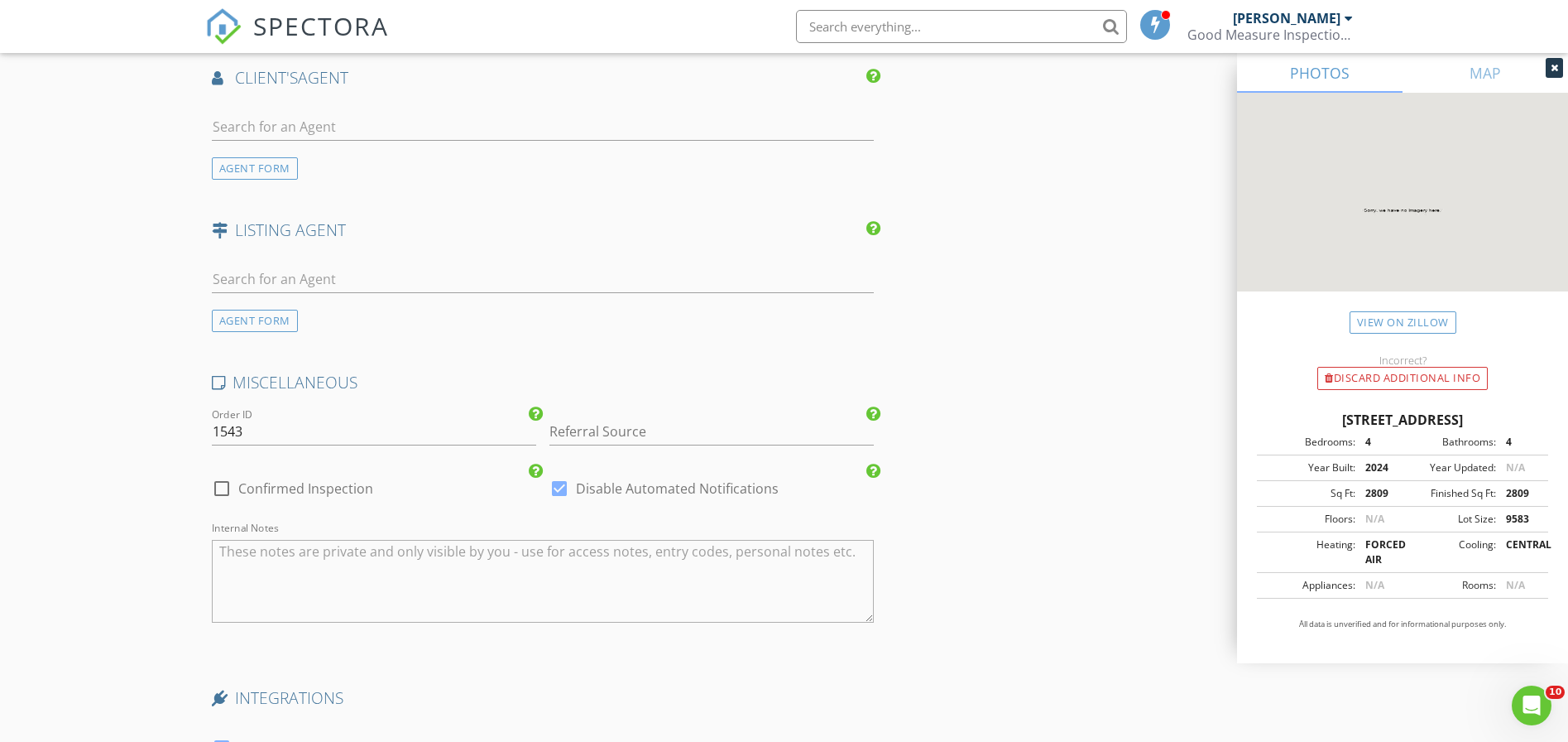
type input "445.00"
click at [580, 419] on input "Referral Source" at bounding box center [712, 431] width 325 height 27
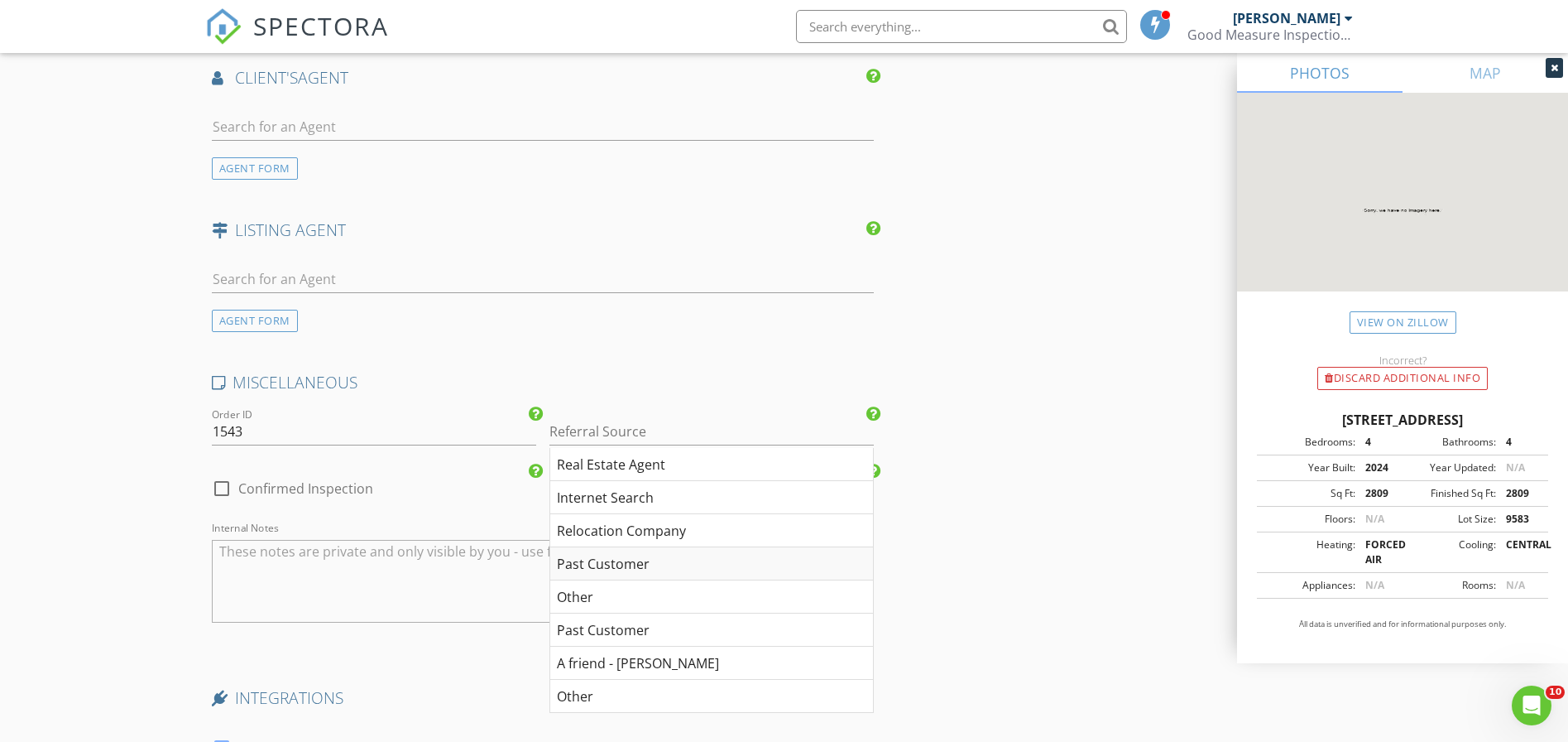
click at [596, 554] on div "Past Customer" at bounding box center [712, 564] width 323 height 34
type input "Past Customer"
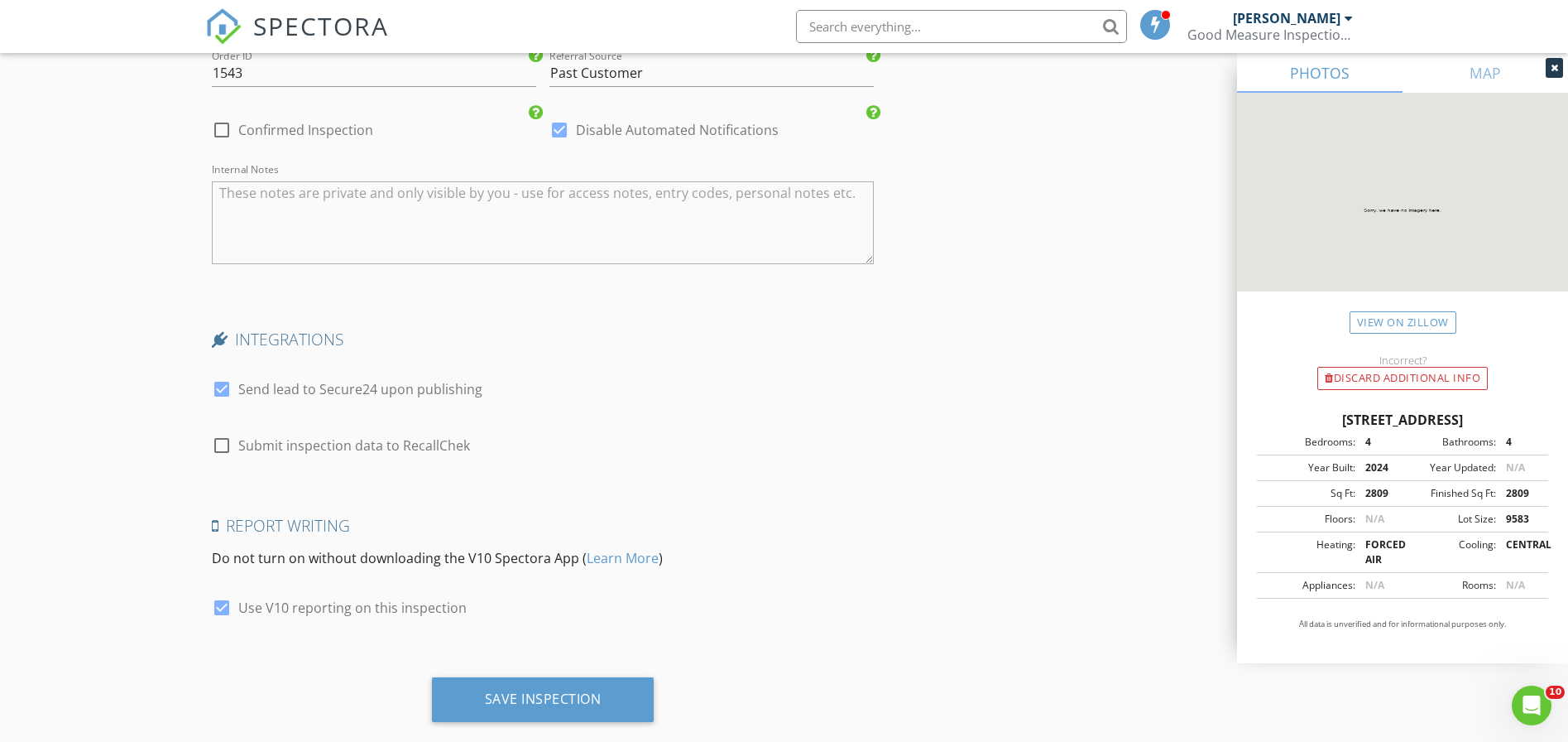
scroll to position [2554, 0]
click at [221, 374] on div at bounding box center [222, 386] width 28 height 28
checkbox input "false"
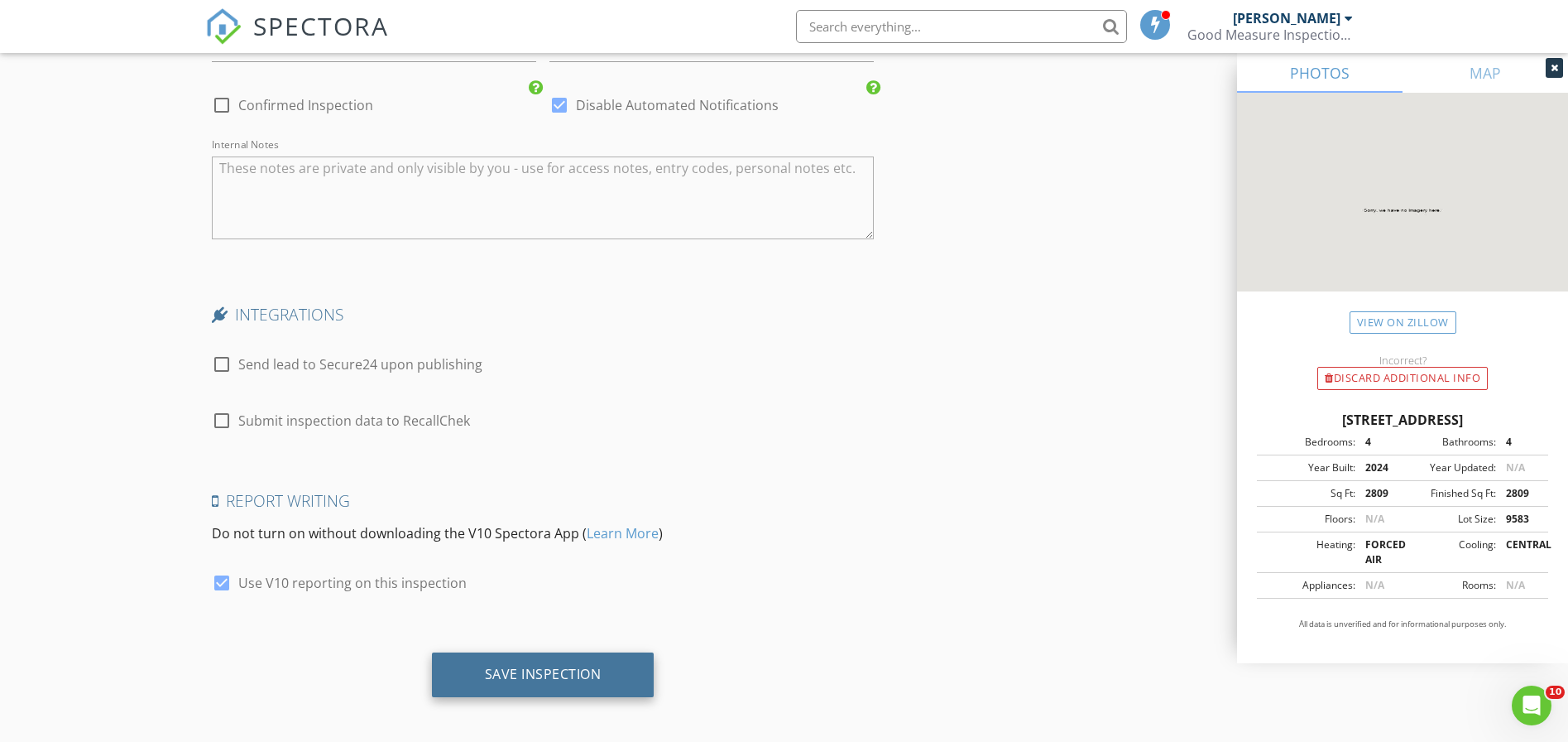
scroll to position [2575, 0]
click at [522, 666] on div "Save Inspection" at bounding box center [543, 674] width 116 height 17
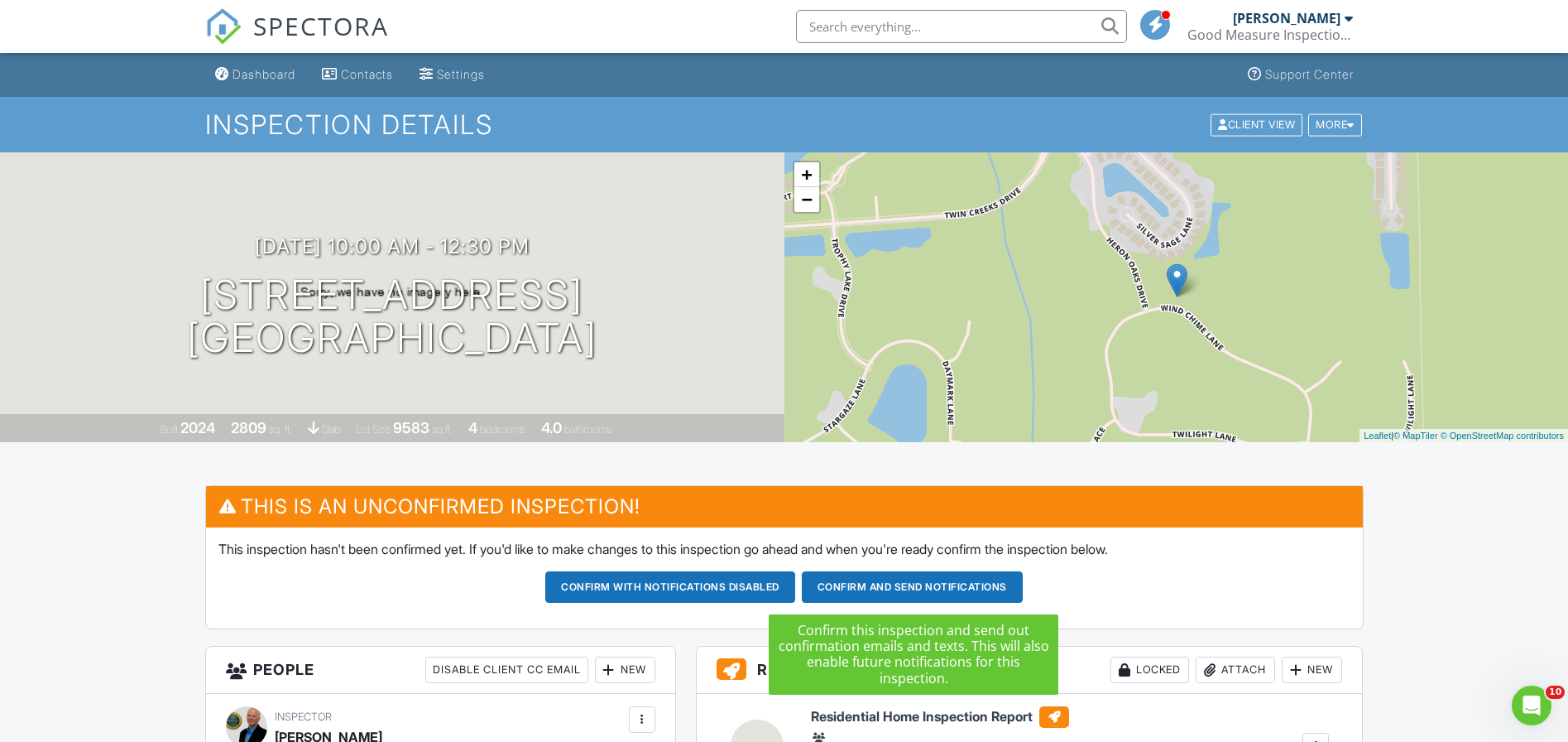
click at [795, 579] on button "Confirm and send notifications" at bounding box center [669, 588] width 250 height 32
